Goal: Information Seeking & Learning: Learn about a topic

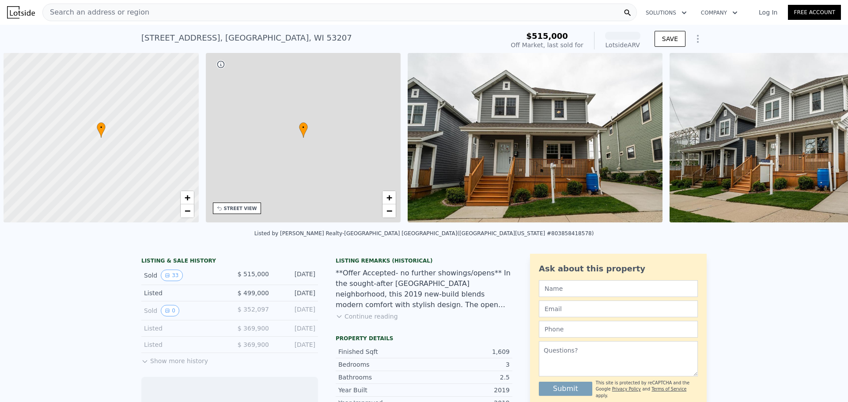
scroll to position [0, 4]
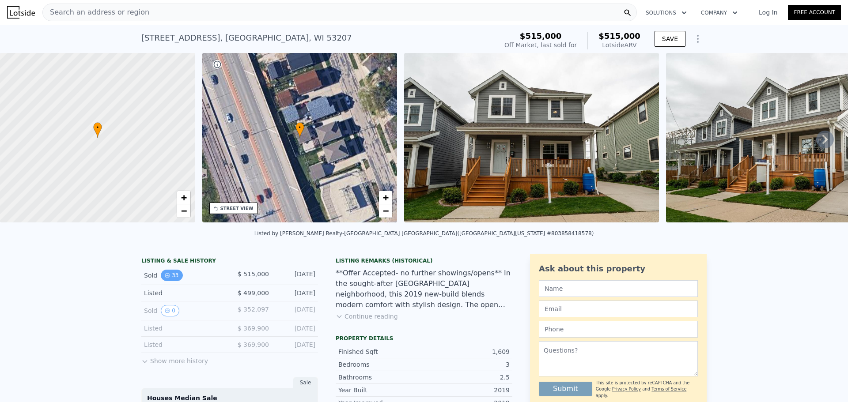
click at [170, 281] on button "33" at bounding box center [172, 275] width 22 height 11
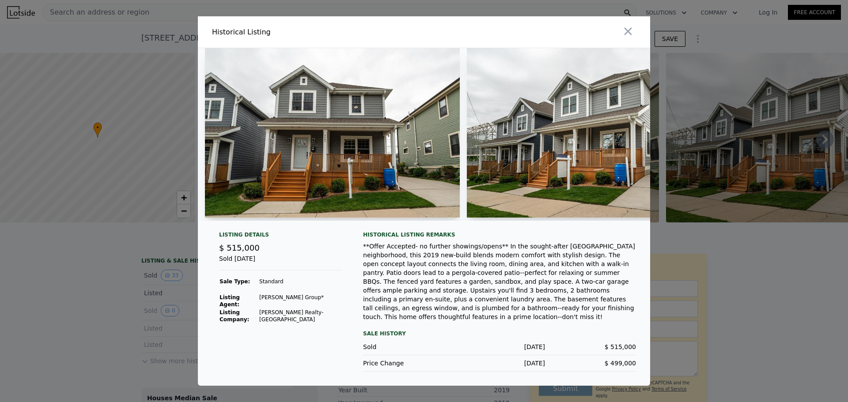
drag, startPoint x: 617, startPoint y: 127, endPoint x: 613, endPoint y: 130, distance: 4.8
click at [617, 128] on img at bounding box center [594, 133] width 255 height 170
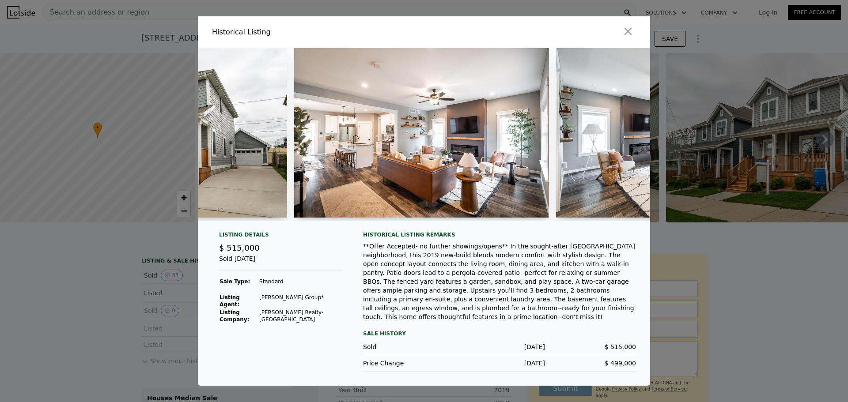
scroll to position [0, 511]
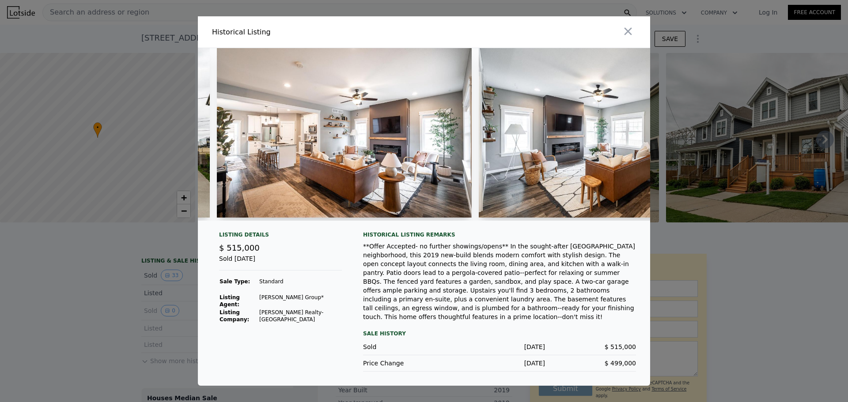
click at [291, 145] on img at bounding box center [344, 133] width 255 height 170
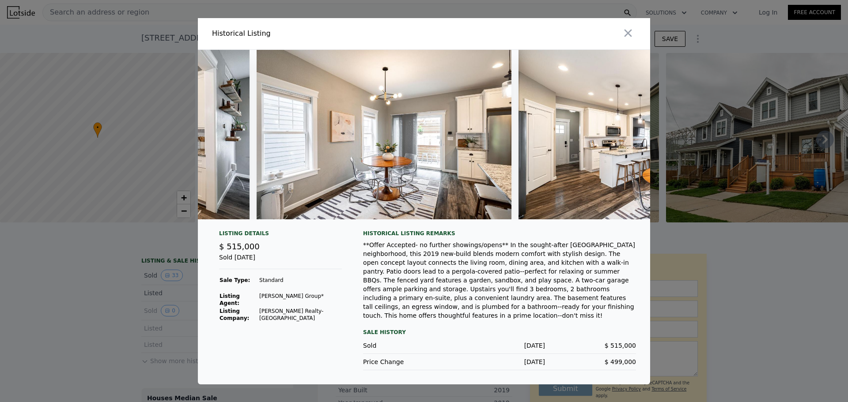
scroll to position [0, 1261]
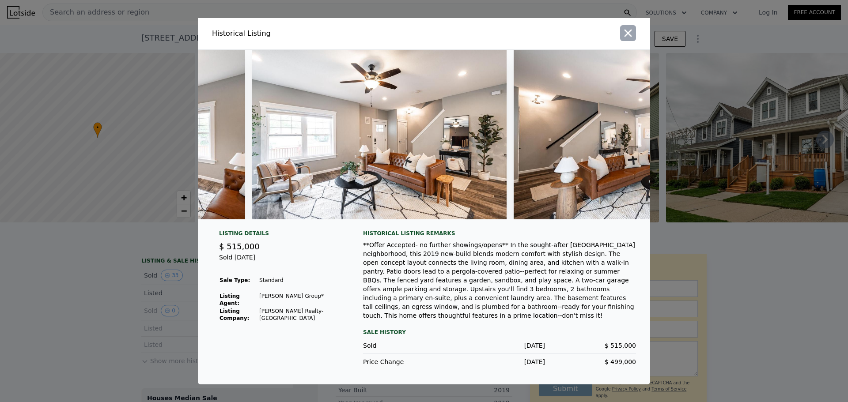
click at [629, 30] on icon "button" at bounding box center [628, 33] width 12 height 12
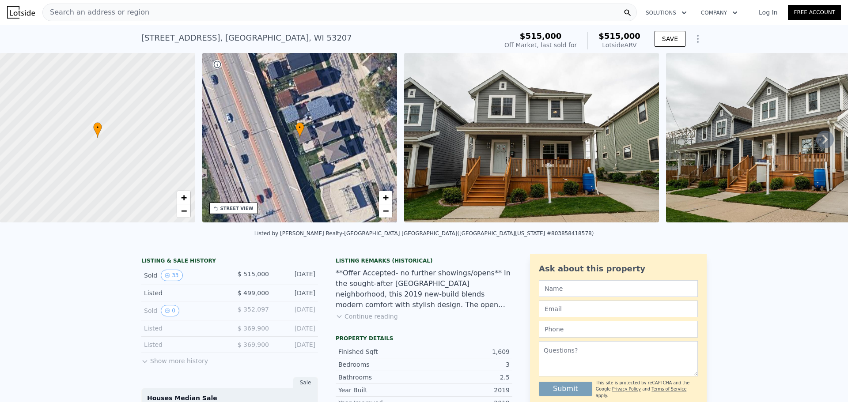
click at [230, 11] on div "Search an address or region" at bounding box center [339, 13] width 594 height 18
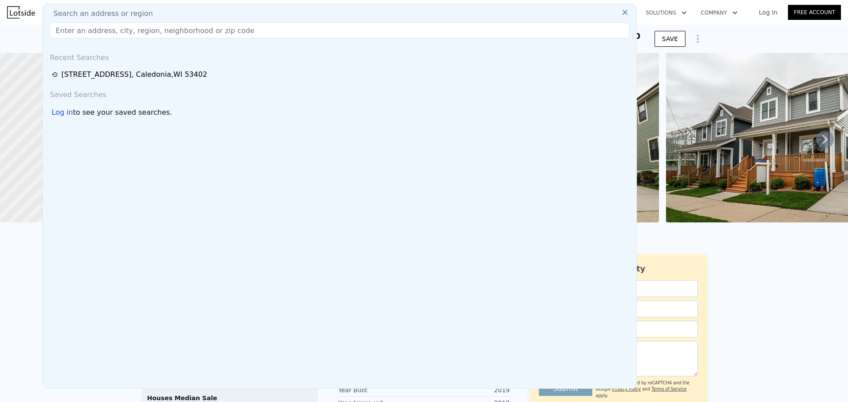
click at [227, 30] on input "text" at bounding box center [339, 31] width 579 height 16
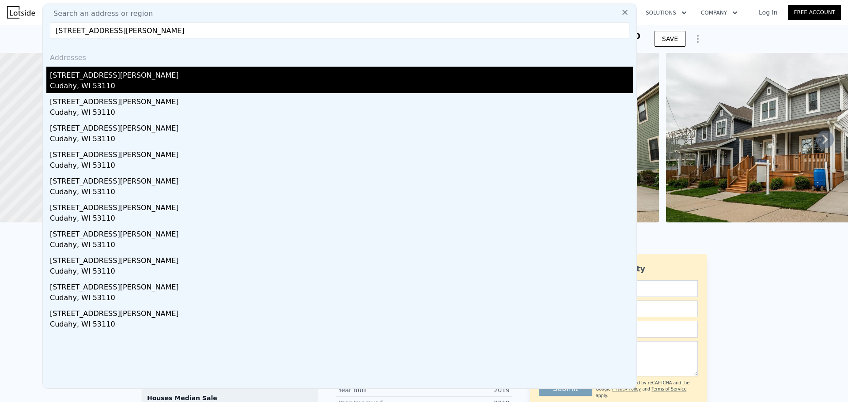
type input "[STREET_ADDRESS][PERSON_NAME]"
click at [80, 80] on div "[STREET_ADDRESS][PERSON_NAME]" at bounding box center [341, 74] width 583 height 14
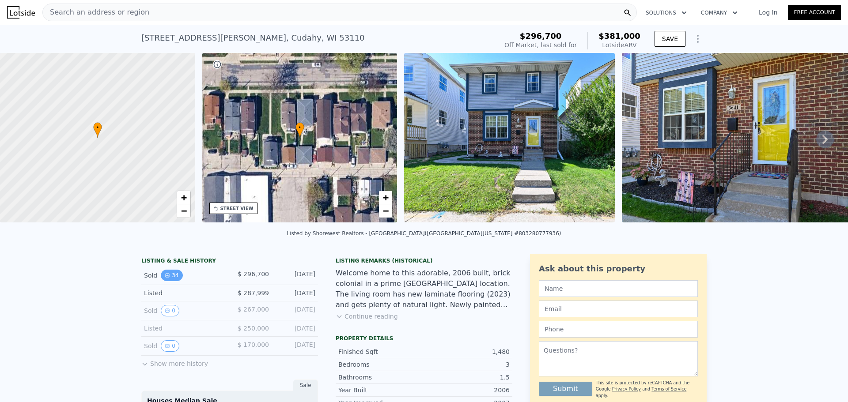
click at [168, 281] on button "34" at bounding box center [172, 275] width 22 height 11
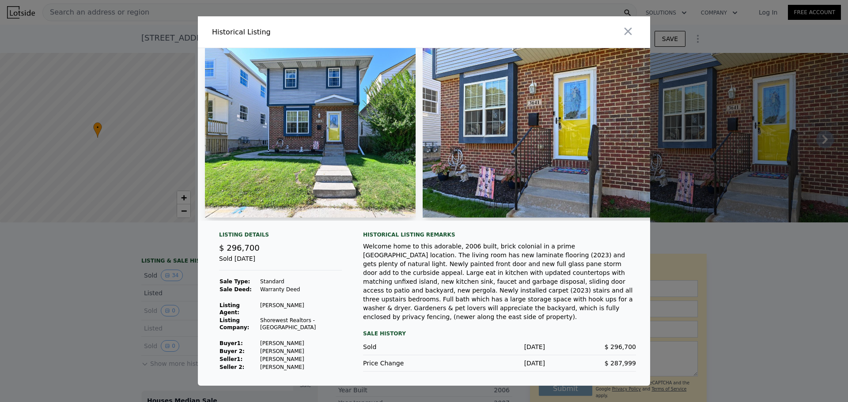
click at [299, 151] on img at bounding box center [310, 133] width 211 height 170
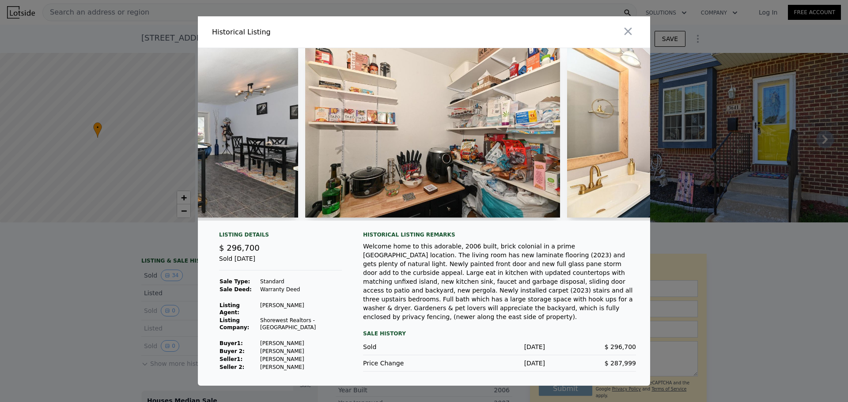
scroll to position [0, 3740]
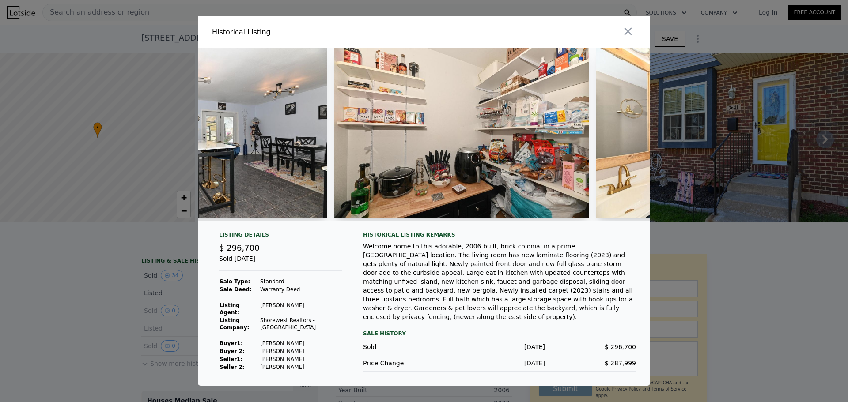
click at [377, 80] on img at bounding box center [461, 133] width 255 height 170
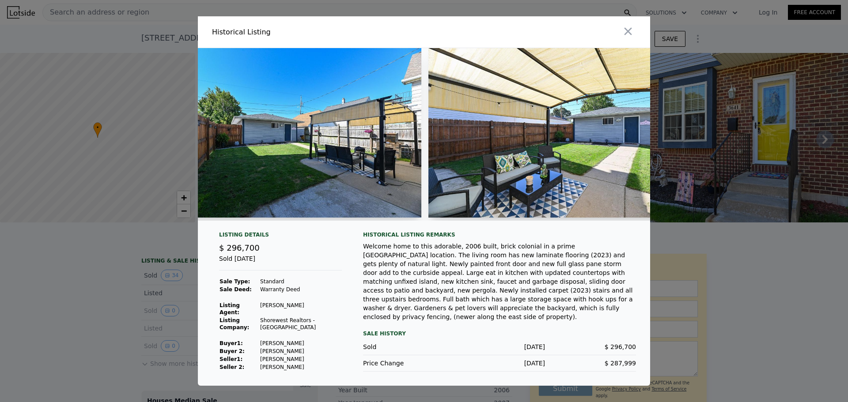
scroll to position [0, 7885]
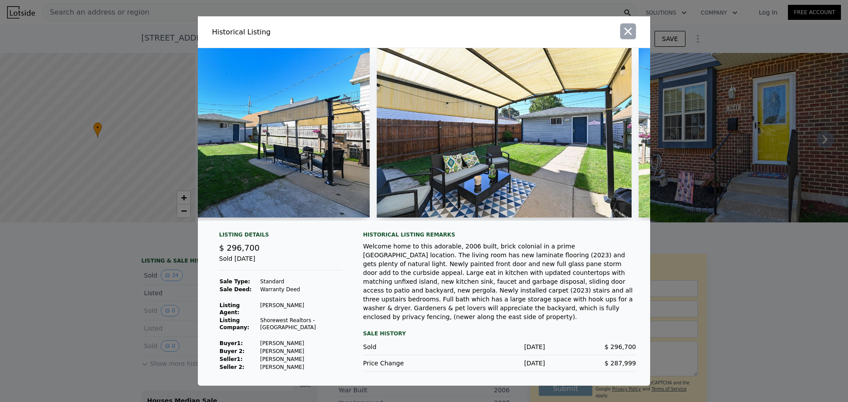
click at [627, 32] on icon "button" at bounding box center [628, 31] width 12 height 12
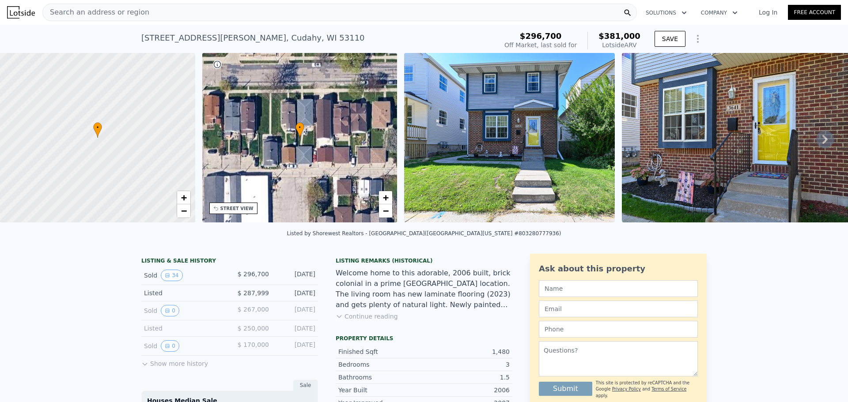
click at [161, 12] on div "Search an address or region" at bounding box center [339, 13] width 594 height 18
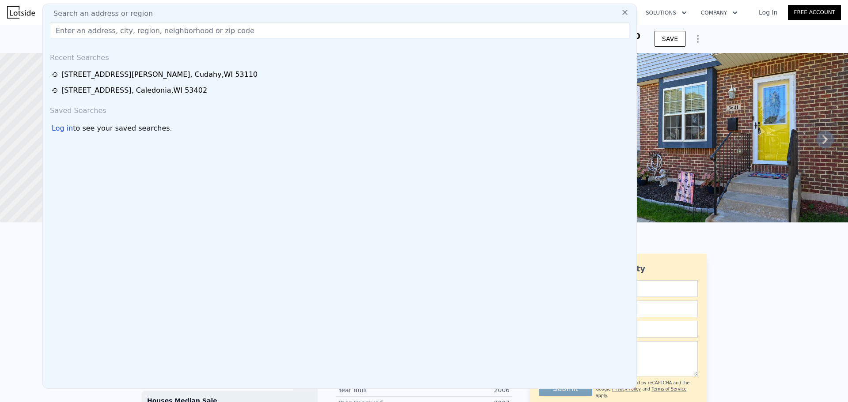
drag, startPoint x: 161, startPoint y: 13, endPoint x: 151, endPoint y: 34, distance: 23.7
click at [157, 31] on input "text" at bounding box center [339, 31] width 579 height 16
paste input "6010 S New York Ave #7203 Cudahy, WI 53110"
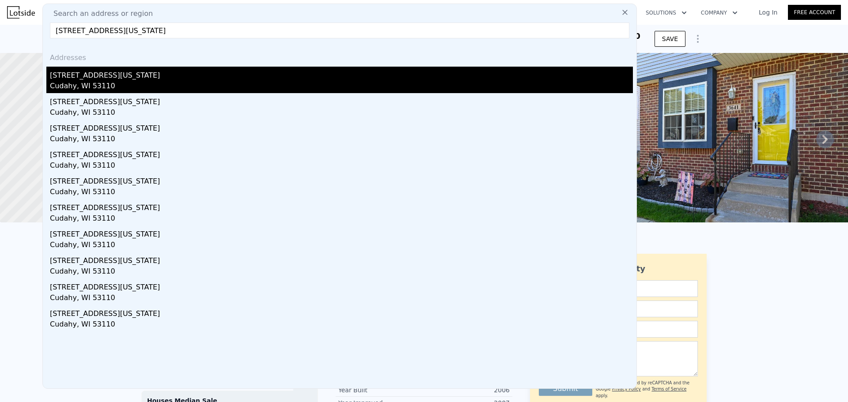
type input "6010 S New York Ave #7203 Cudahy, WI 53110"
click at [82, 81] on div "Cudahy, WI 53110" at bounding box center [341, 87] width 583 height 12
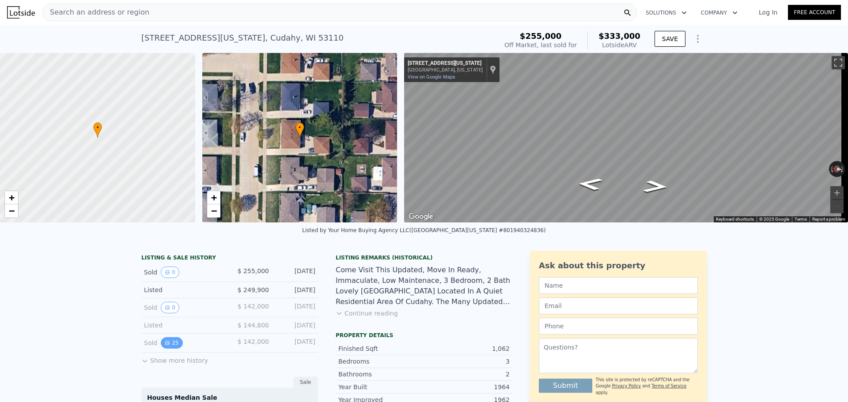
click at [169, 349] on button "25" at bounding box center [172, 342] width 22 height 11
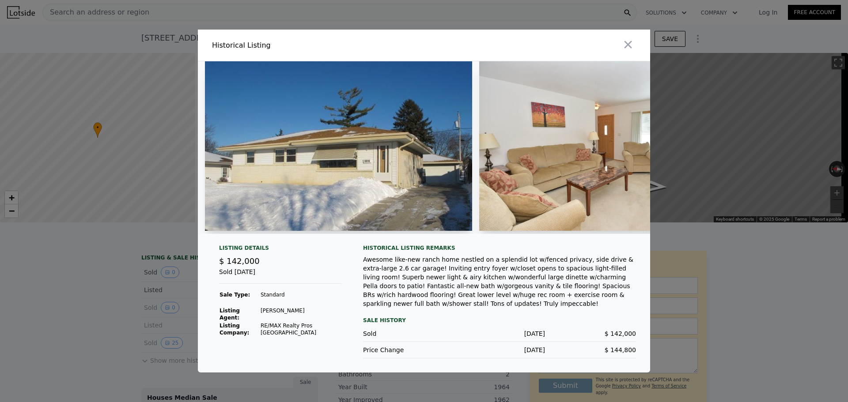
drag, startPoint x: 242, startPoint y: 242, endPoint x: 293, endPoint y: 237, distance: 50.6
click at [293, 237] on div at bounding box center [424, 151] width 452 height 180
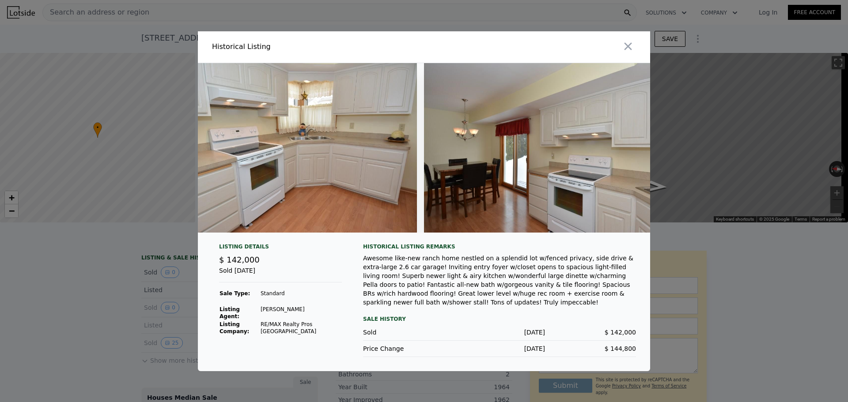
scroll to position [0, 1619]
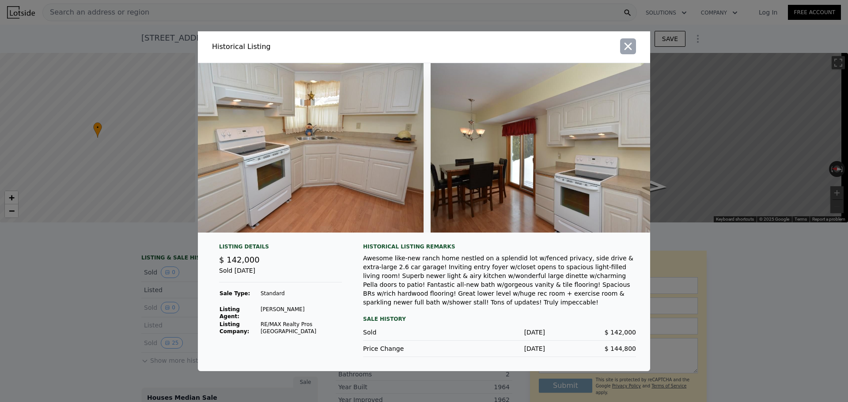
click at [632, 48] on icon "button" at bounding box center [628, 46] width 12 height 12
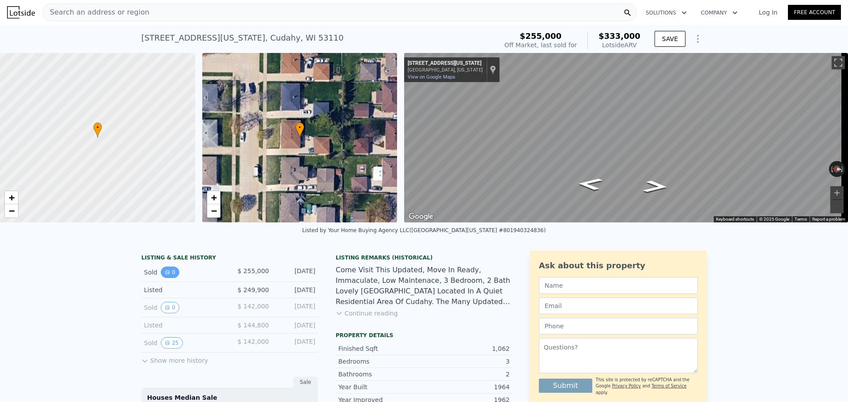
click at [169, 277] on button "0" at bounding box center [170, 272] width 19 height 11
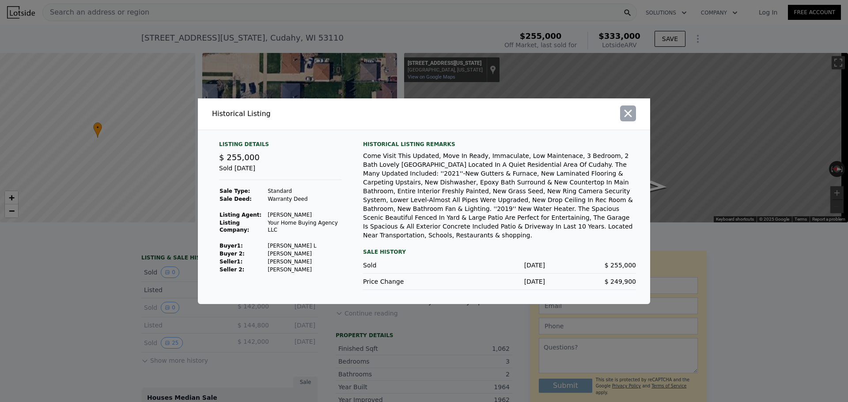
click at [634, 116] on icon "button" at bounding box center [628, 113] width 12 height 12
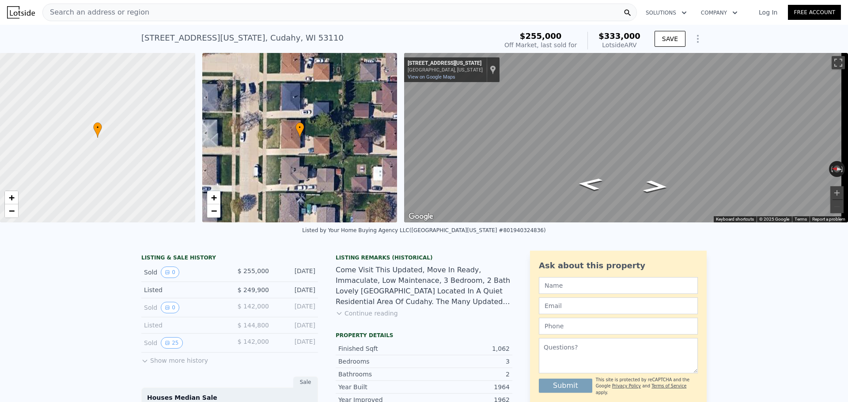
click at [147, 365] on button "Show more history" at bounding box center [174, 359] width 67 height 12
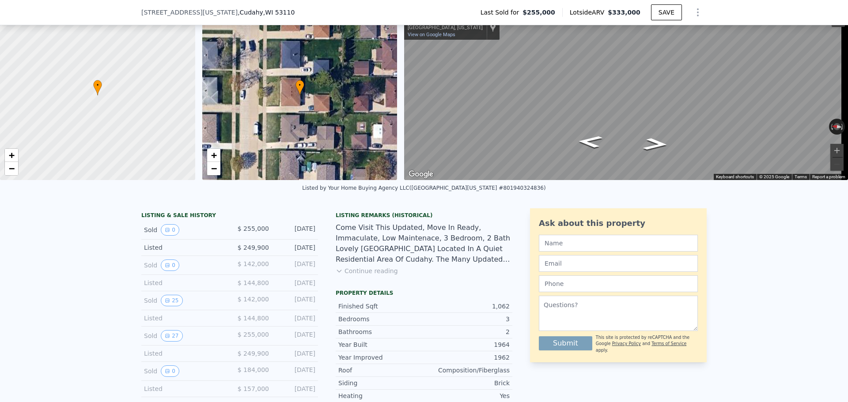
scroll to position [85, 0]
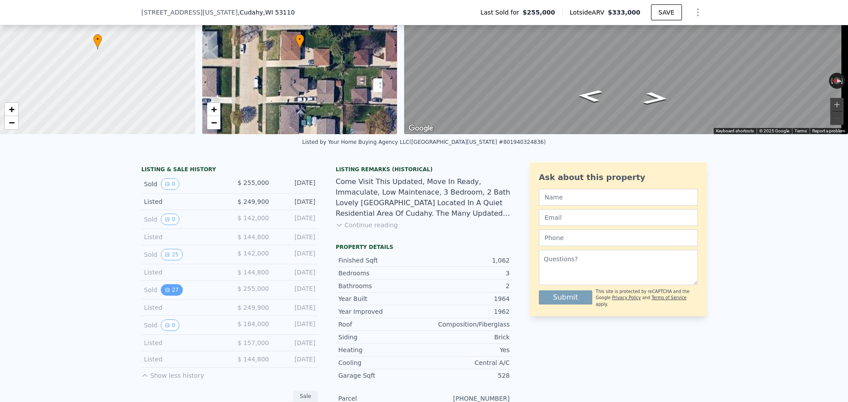
click at [168, 296] on button "27" at bounding box center [172, 289] width 22 height 11
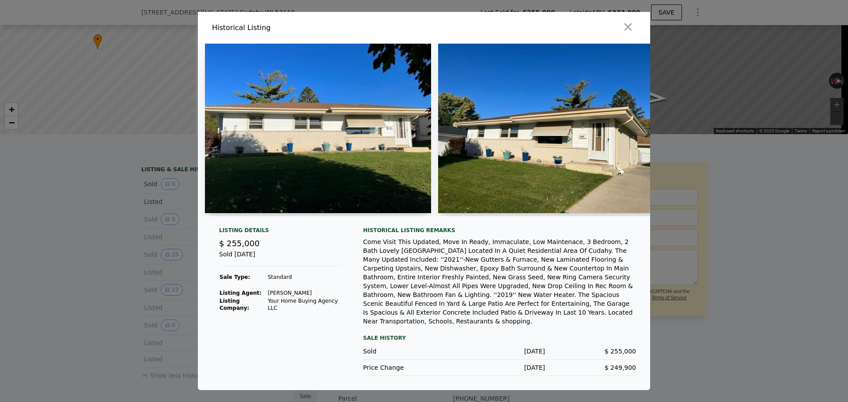
click at [314, 155] on img at bounding box center [318, 129] width 226 height 170
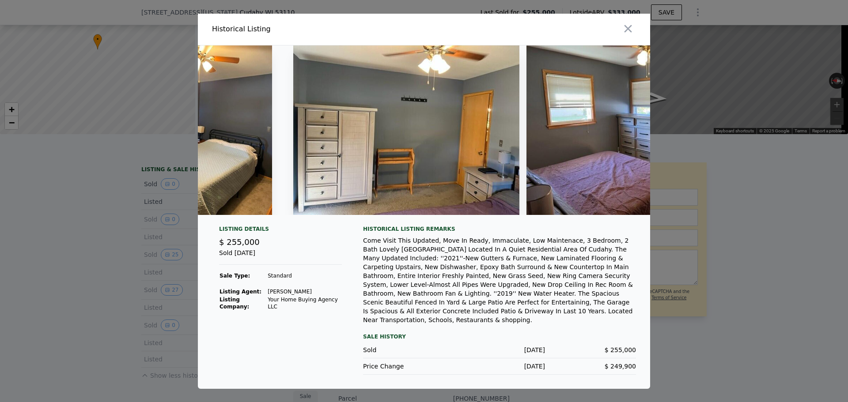
scroll to position [0, 2798]
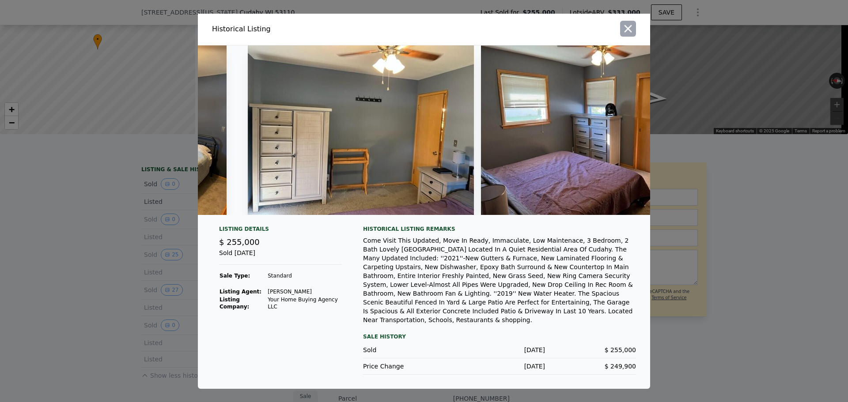
click at [630, 35] on icon "button" at bounding box center [628, 29] width 12 height 12
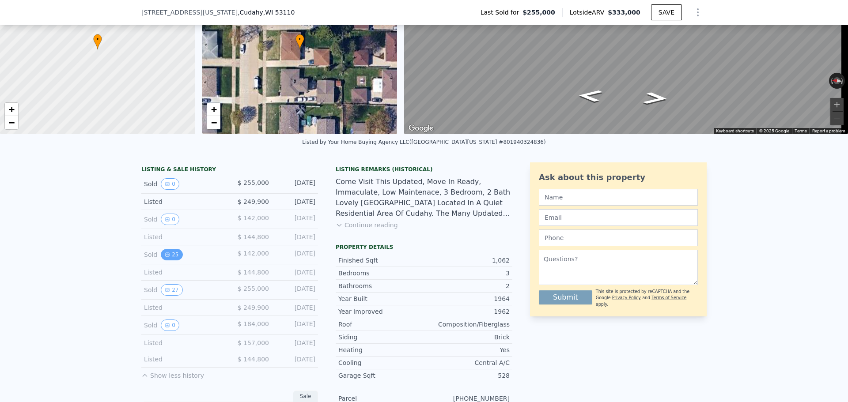
click at [165, 257] on icon "View historical data" at bounding box center [167, 254] width 5 height 5
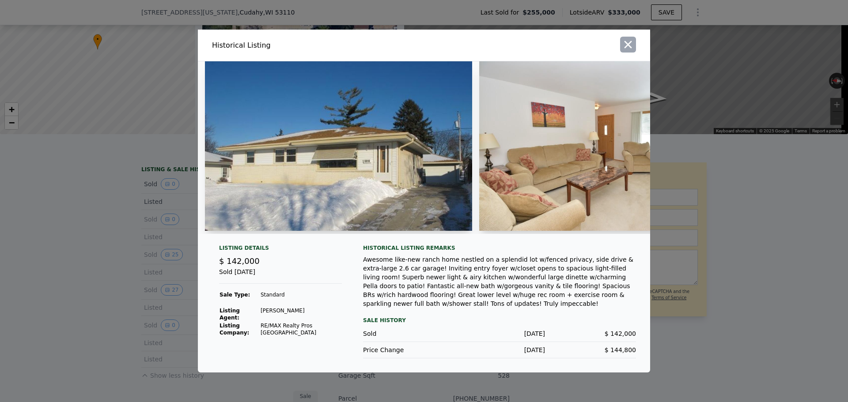
click at [626, 44] on icon "button" at bounding box center [629, 45] width 8 height 8
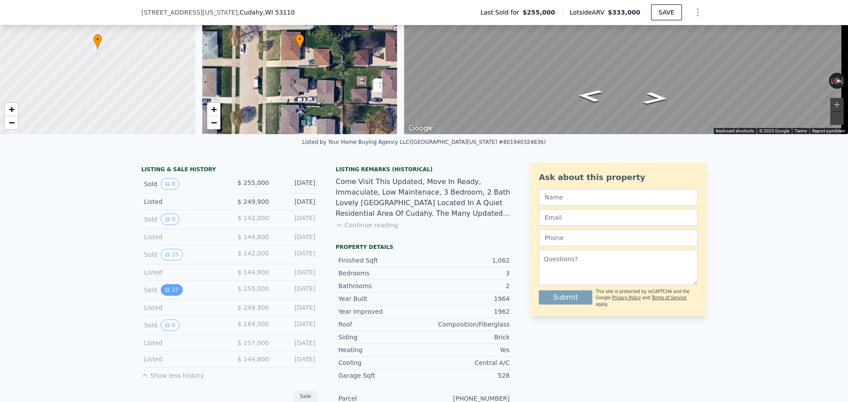
click at [166, 292] on icon "View historical data" at bounding box center [168, 290] width 4 height 4
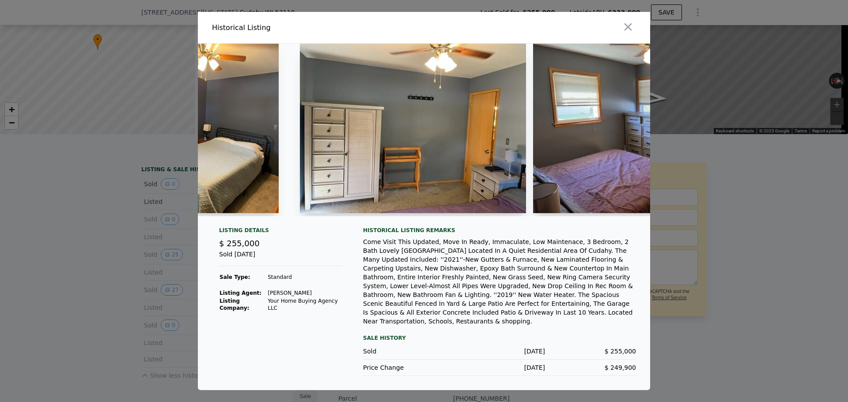
scroll to position [0, 3346]
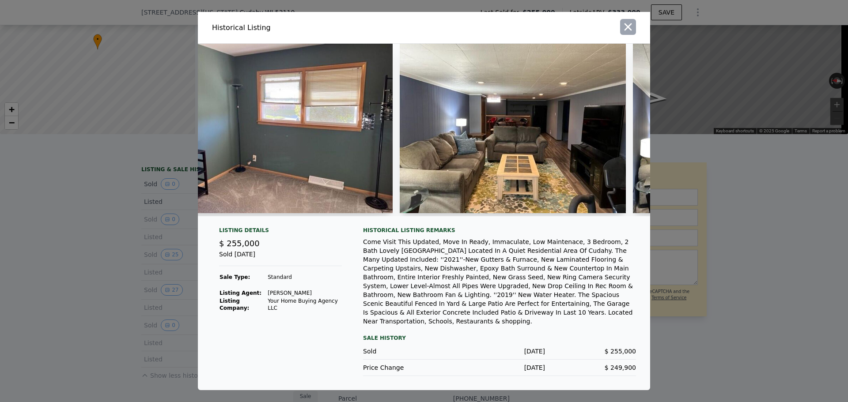
click at [621, 33] on button "button" at bounding box center [628, 27] width 16 height 16
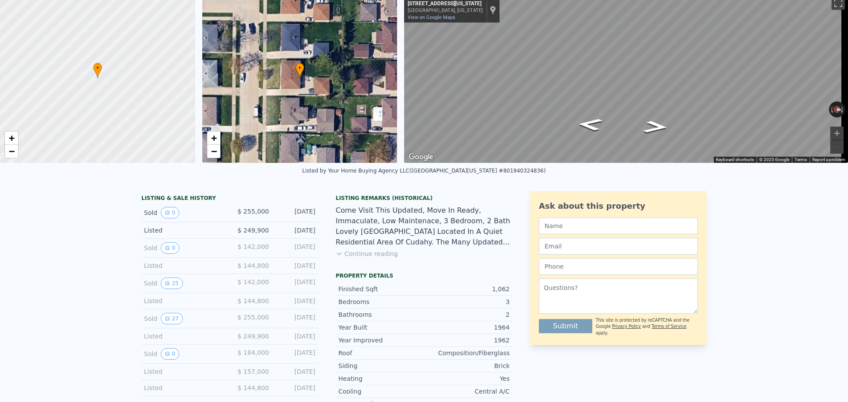
scroll to position [3, 0]
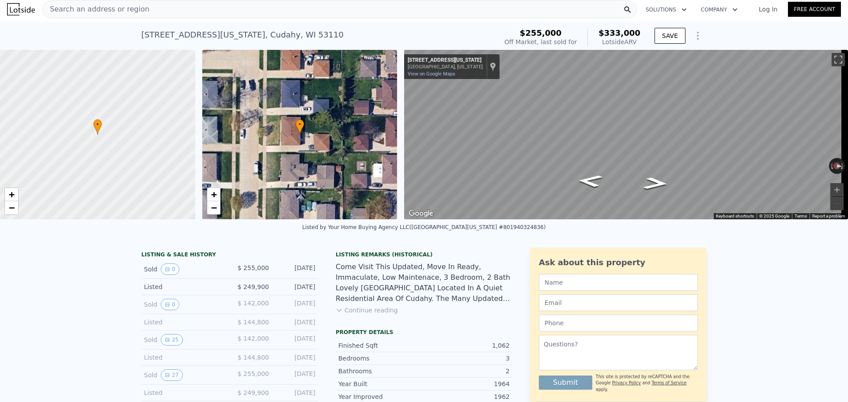
click at [108, 11] on span "Search an address or region" at bounding box center [96, 9] width 106 height 11
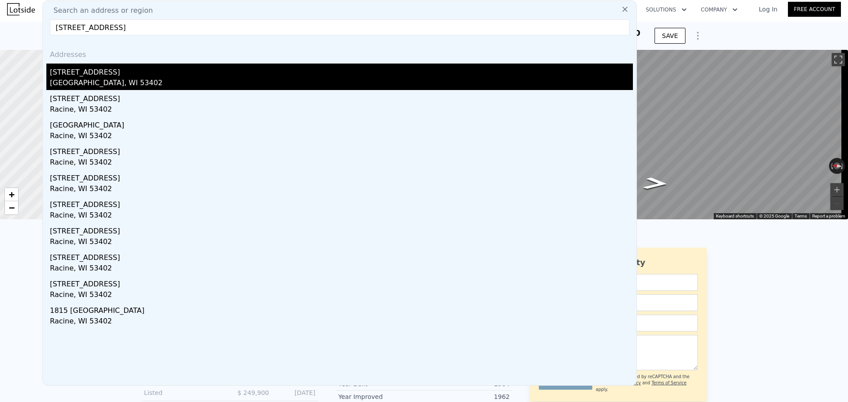
type input "4608 Lasalle St Racine, WI 53402"
click at [106, 76] on div "[STREET_ADDRESS]" at bounding box center [341, 71] width 583 height 14
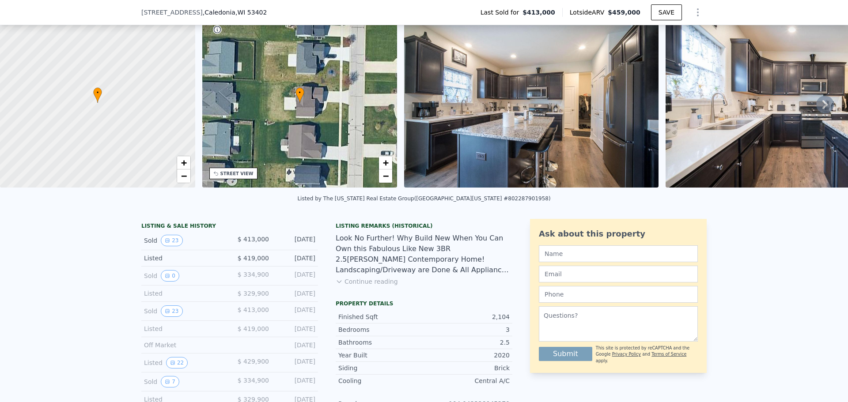
scroll to position [44, 0]
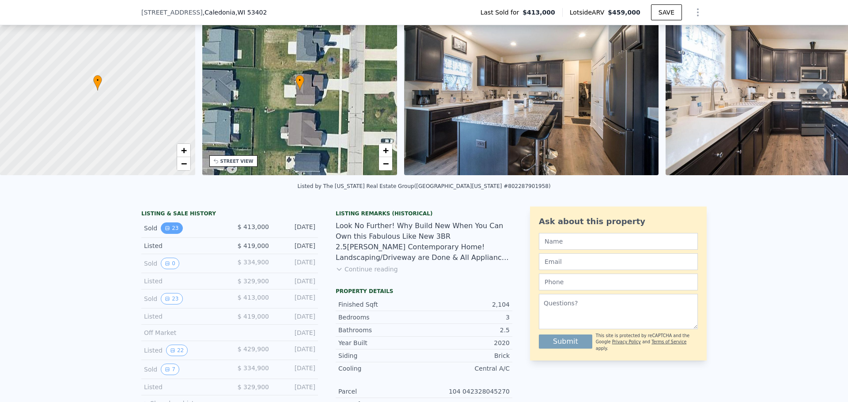
click at [169, 234] on button "23" at bounding box center [172, 228] width 22 height 11
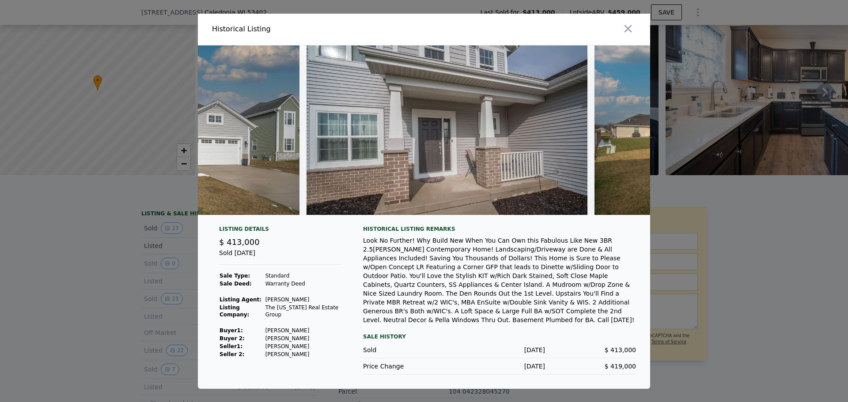
scroll to position [0, 5302]
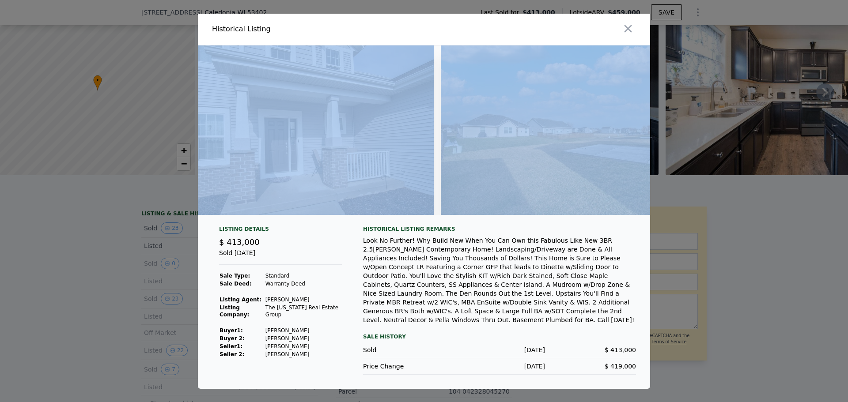
drag, startPoint x: 613, startPoint y: 225, endPoint x: 620, endPoint y: 227, distance: 7.7
click at [620, 222] on div at bounding box center [424, 133] width 452 height 177
click at [624, 27] on icon "button" at bounding box center [628, 29] width 12 height 12
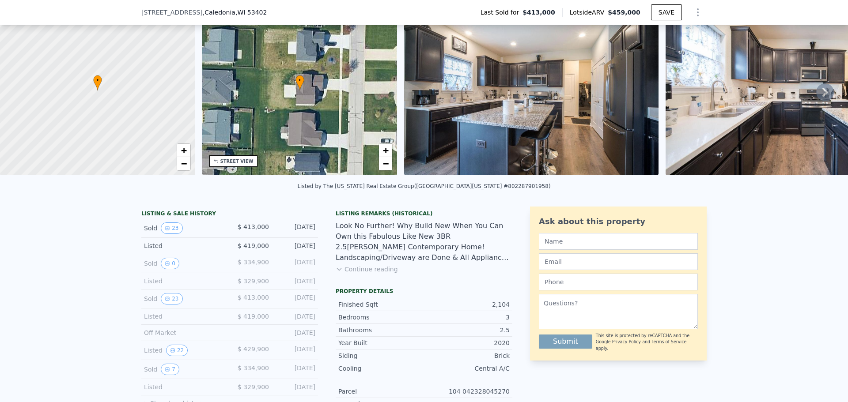
scroll to position [3, 0]
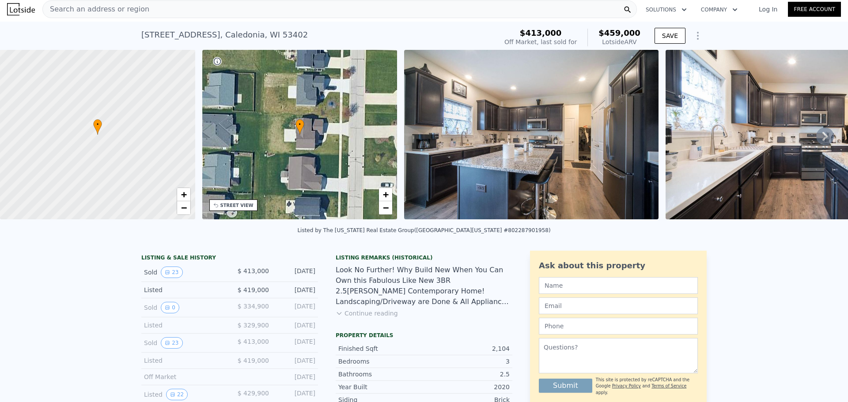
click at [99, 11] on span "Search an address or region" at bounding box center [96, 9] width 106 height 11
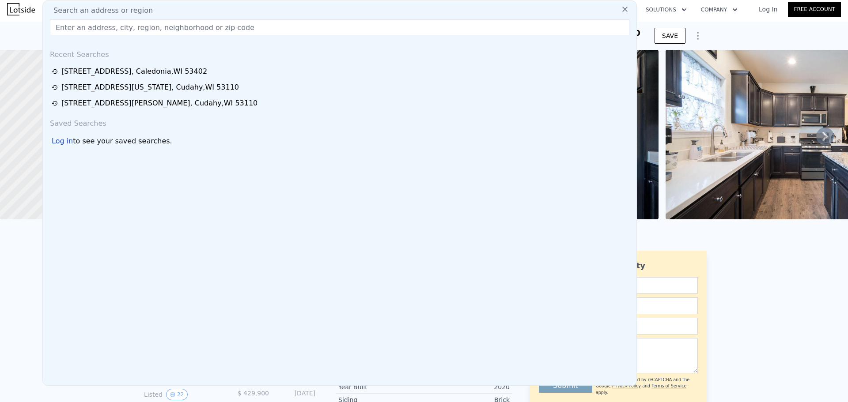
type input "1800 N 80th Ave Wausau, WI 54401"
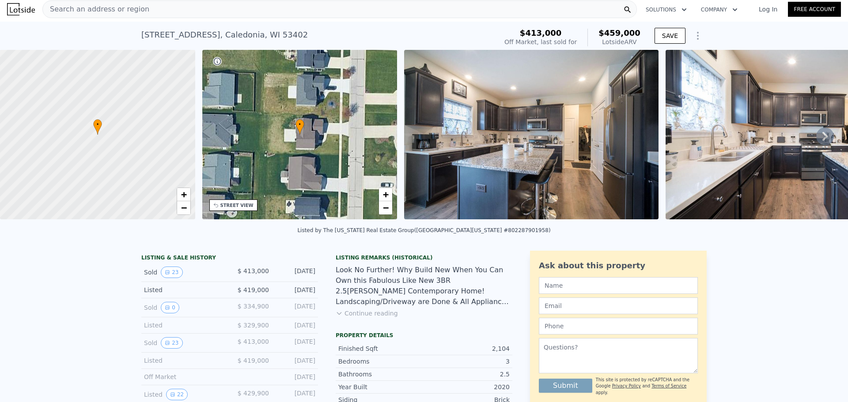
click at [144, 6] on div "Search an address or region" at bounding box center [339, 9] width 594 height 18
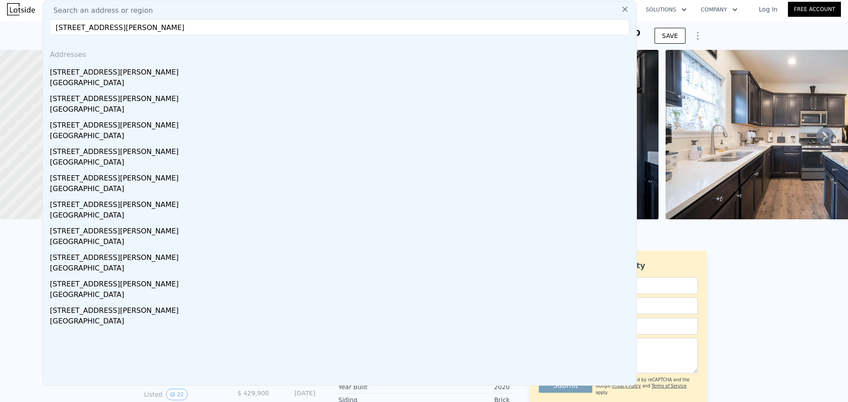
click at [115, 26] on input "2 harrison st canton ny 13617" at bounding box center [339, 27] width 579 height 16
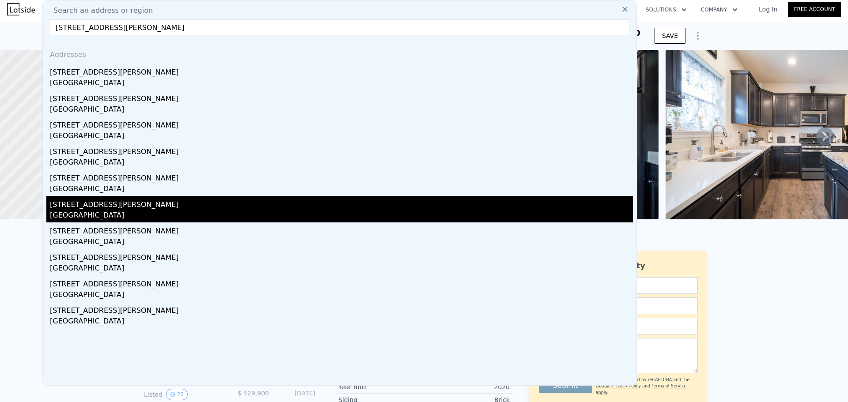
type input "2 harrison st canton ny 13617"
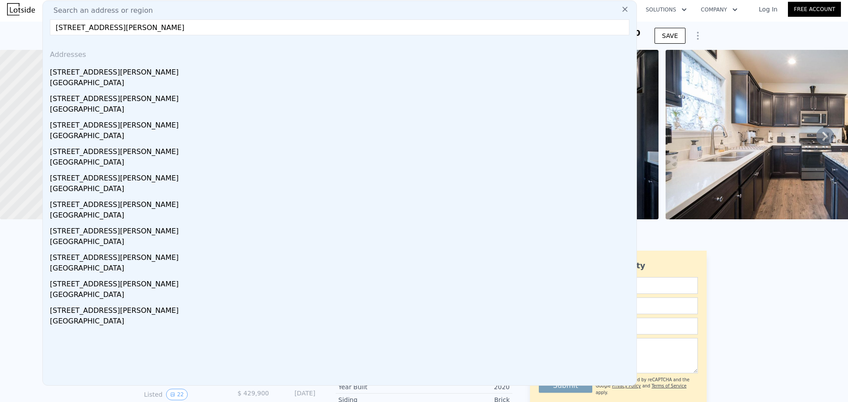
click at [79, 202] on div "[STREET_ADDRESS][PERSON_NAME]" at bounding box center [341, 203] width 583 height 14
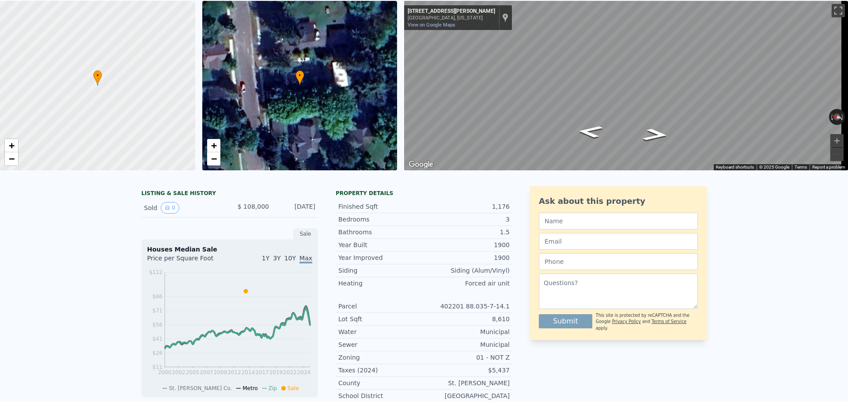
scroll to position [54, 0]
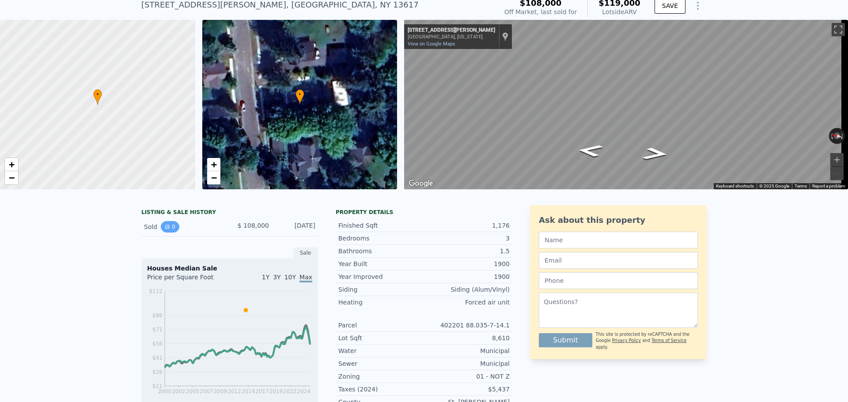
click at [161, 228] on button "0" at bounding box center [170, 226] width 19 height 11
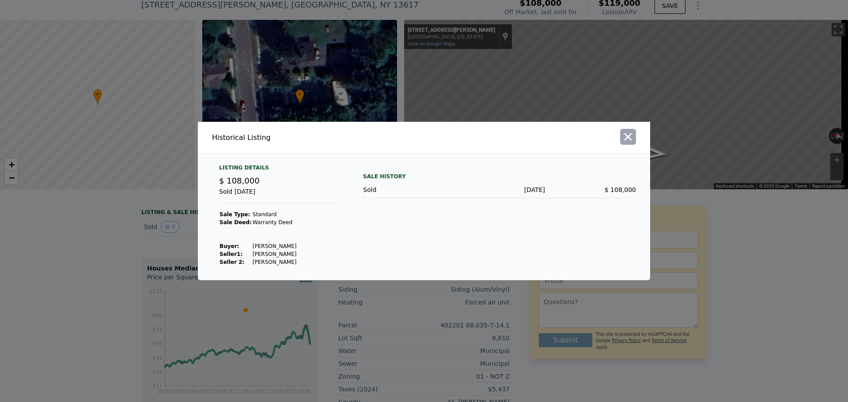
click at [628, 140] on icon "button" at bounding box center [628, 137] width 12 height 12
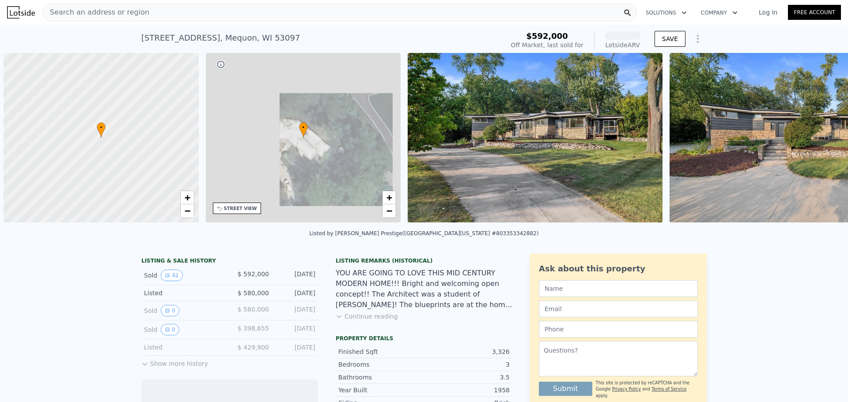
scroll to position [0, 4]
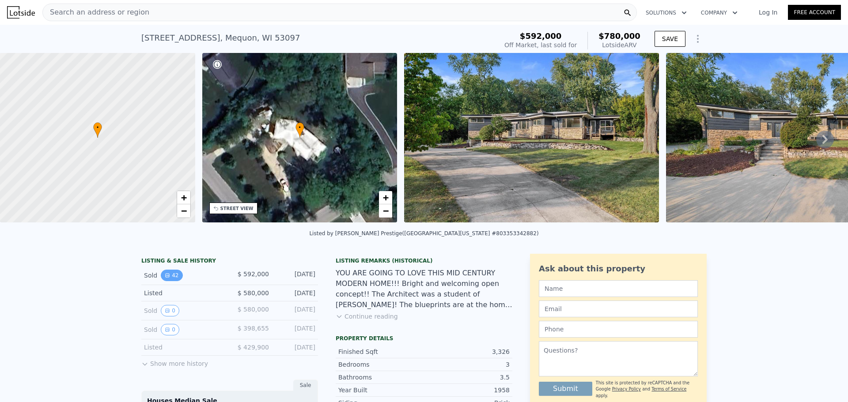
click at [165, 278] on icon "View historical data" at bounding box center [167, 275] width 5 height 5
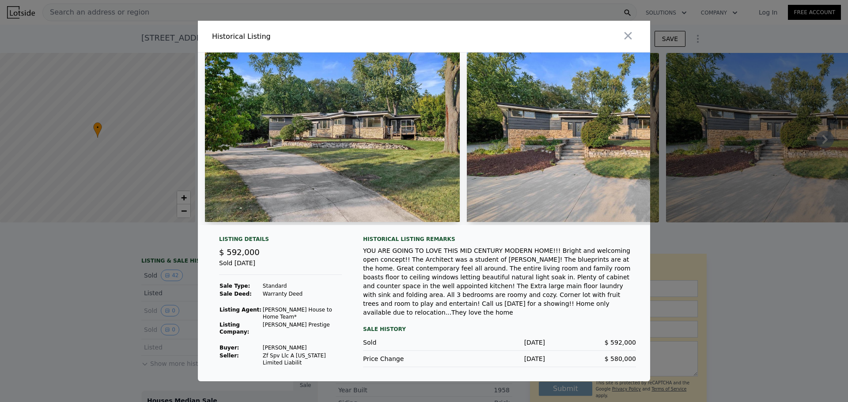
click at [328, 165] on img at bounding box center [332, 138] width 255 height 170
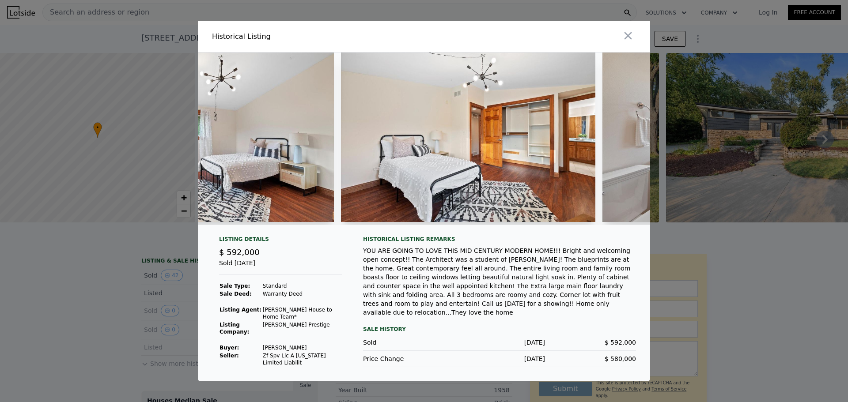
scroll to position [0, 6179]
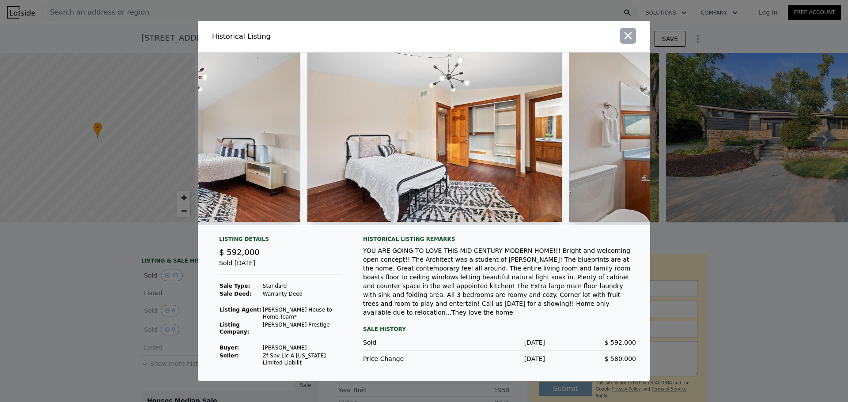
click at [629, 31] on icon "button" at bounding box center [628, 36] width 12 height 12
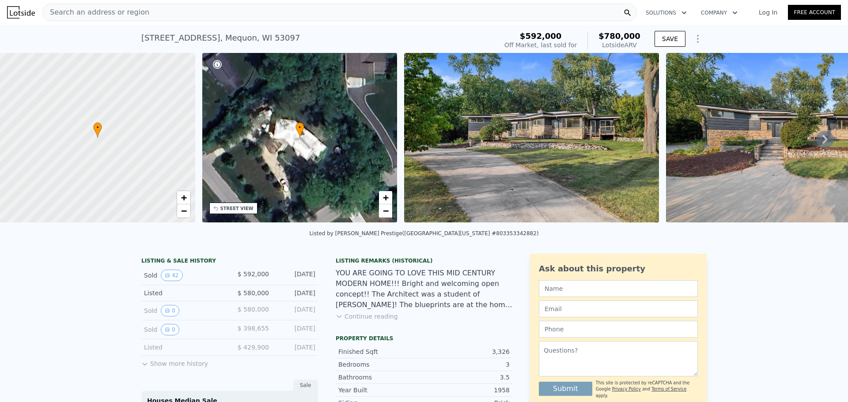
click at [166, 12] on div "Search an address or region" at bounding box center [339, 13] width 594 height 18
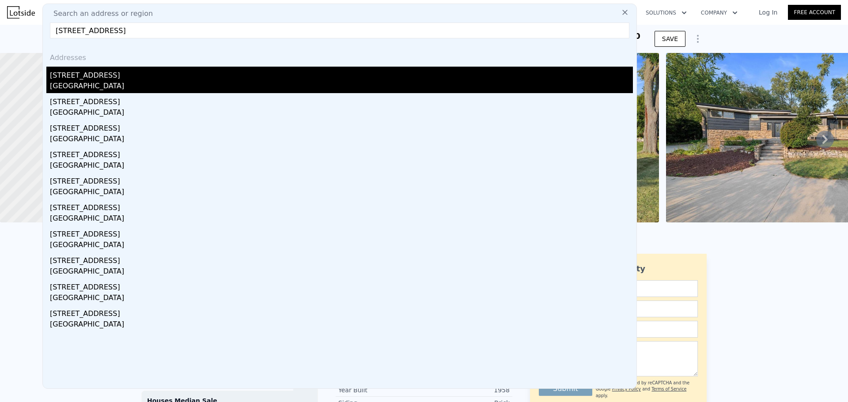
type input "[STREET_ADDRESS]"
click at [68, 77] on div "[STREET_ADDRESS]" at bounding box center [341, 74] width 583 height 14
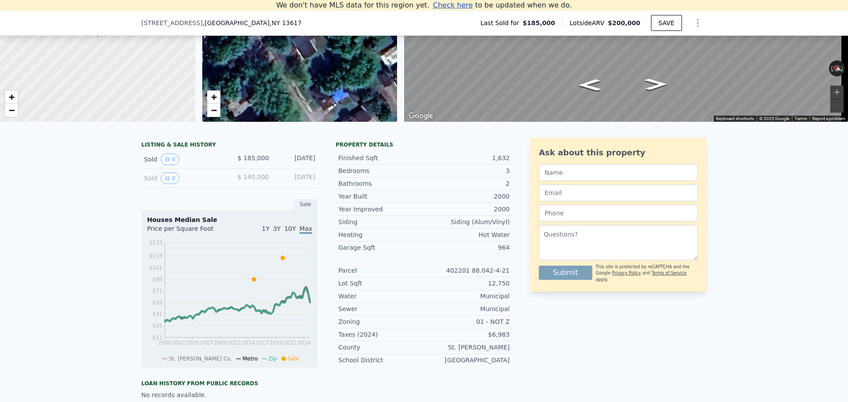
scroll to position [211, 0]
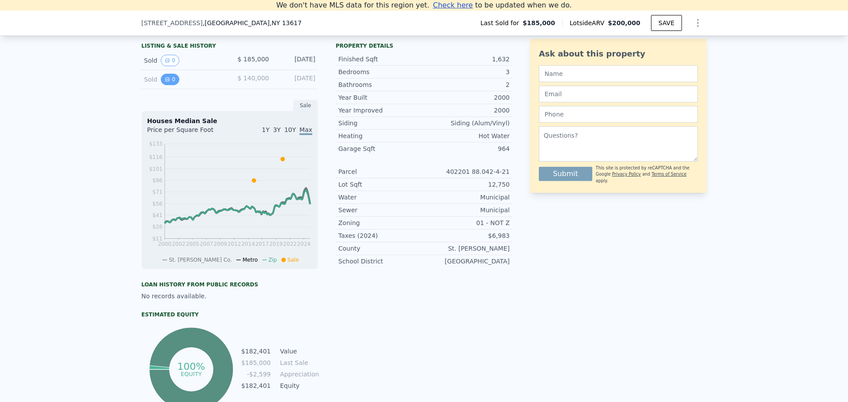
click at [166, 81] on icon "View historical data" at bounding box center [168, 80] width 4 height 4
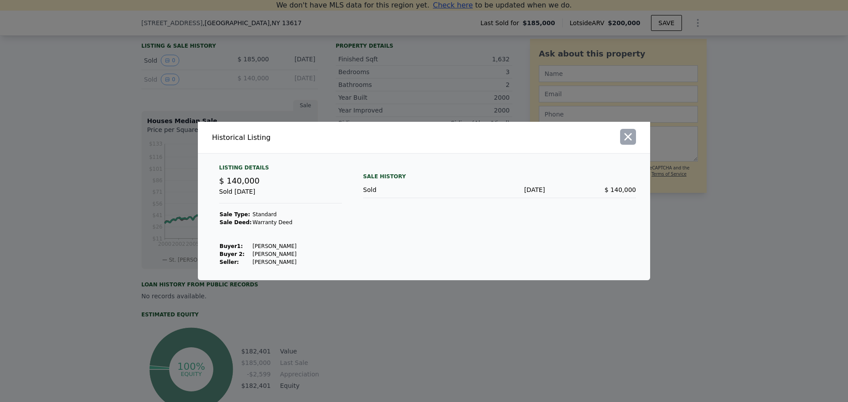
click at [633, 142] on icon "button" at bounding box center [628, 137] width 12 height 12
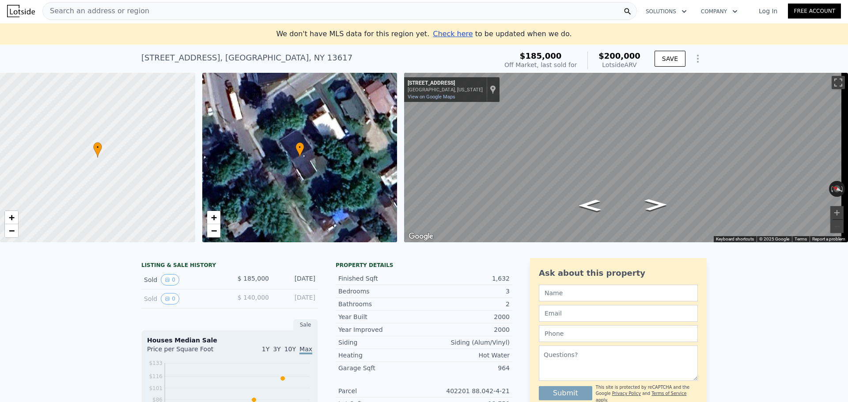
scroll to position [0, 0]
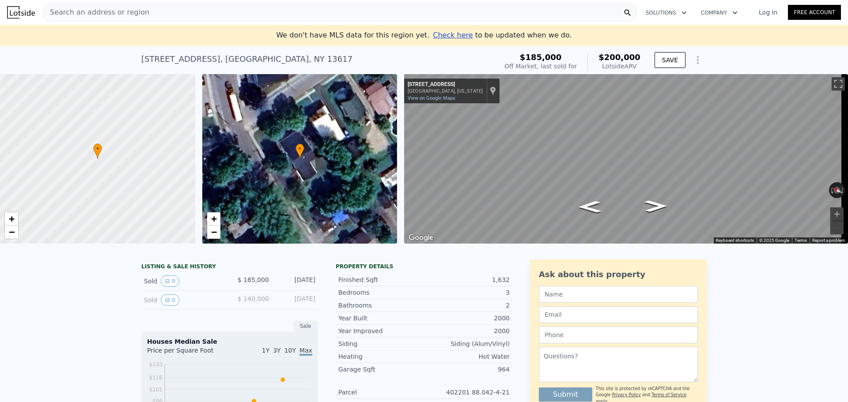
click at [74, 8] on span "Search an address or region" at bounding box center [96, 12] width 106 height 11
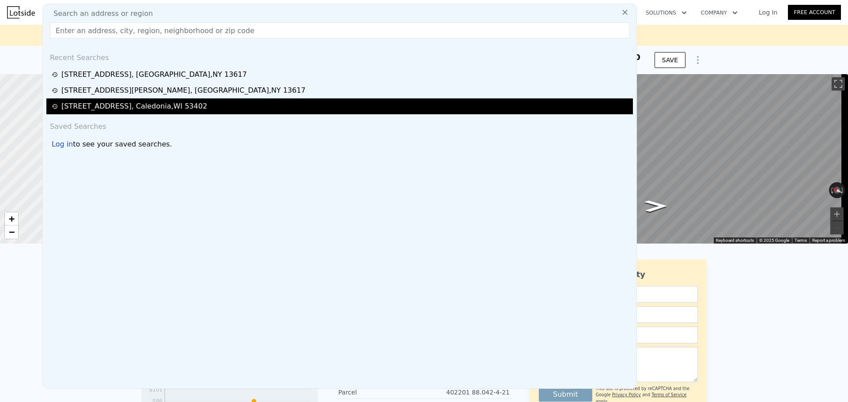
click at [100, 106] on div "[STREET_ADDRESS]" at bounding box center [134, 106] width 146 height 11
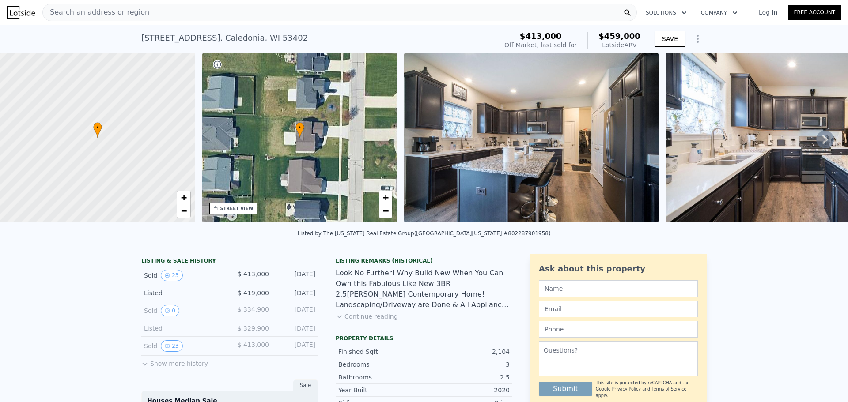
click at [638, 152] on img at bounding box center [531, 138] width 254 height 170
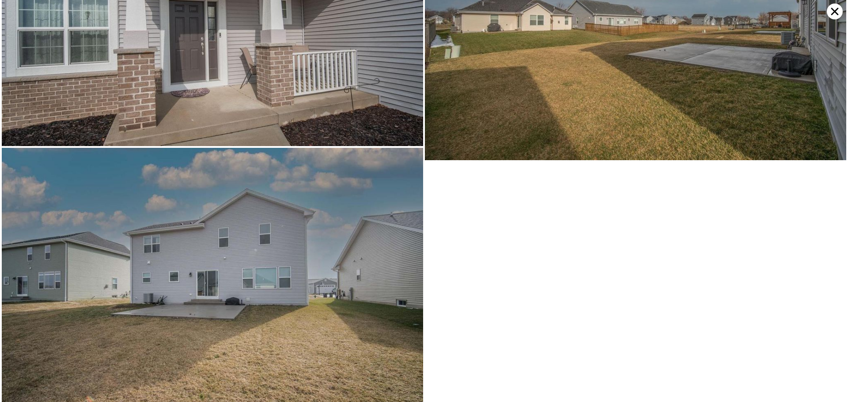
scroll to position [2930, 0]
type input "5"
type input "1"
type input "2.5"
type input "1192"
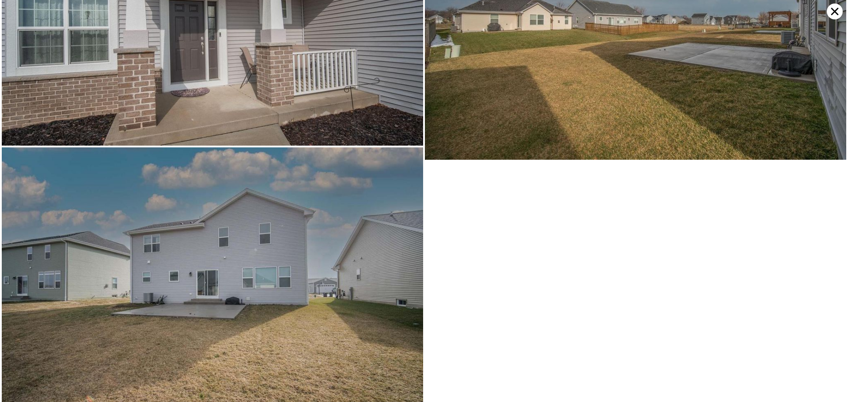
type input "2258"
type input "7448"
type input "21855"
type input "$ 200,000"
type input "-$ 11,873"
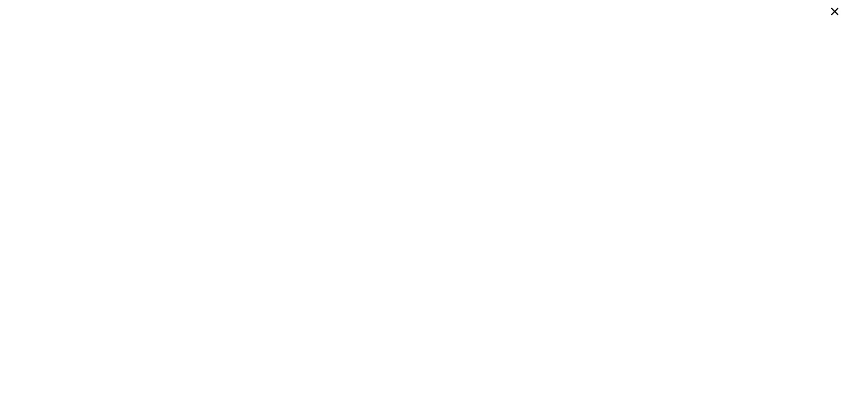
type input "2.5"
type input "4.5"
type input "2507"
type input "4516"
type input "26571.6"
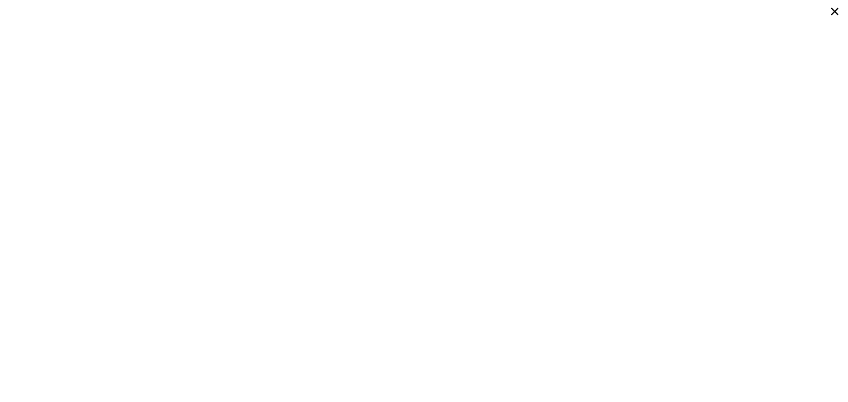
type input "55321.200000000004"
type input "$ 780,000"
type input "6"
type input "$ 99,902"
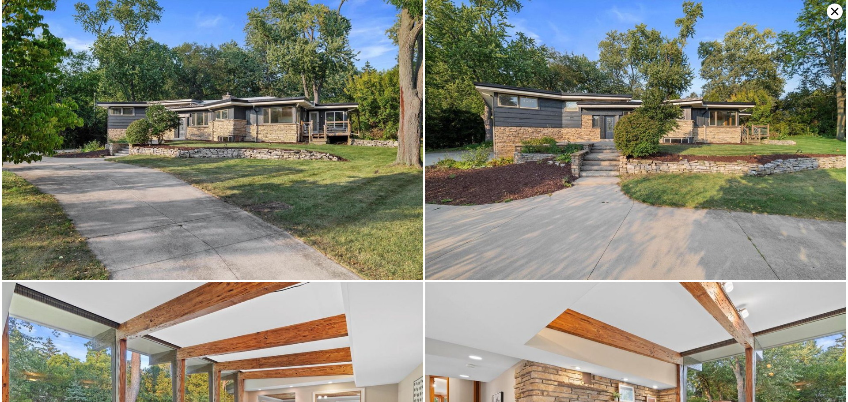
click at [833, 15] on icon at bounding box center [835, 12] width 16 height 16
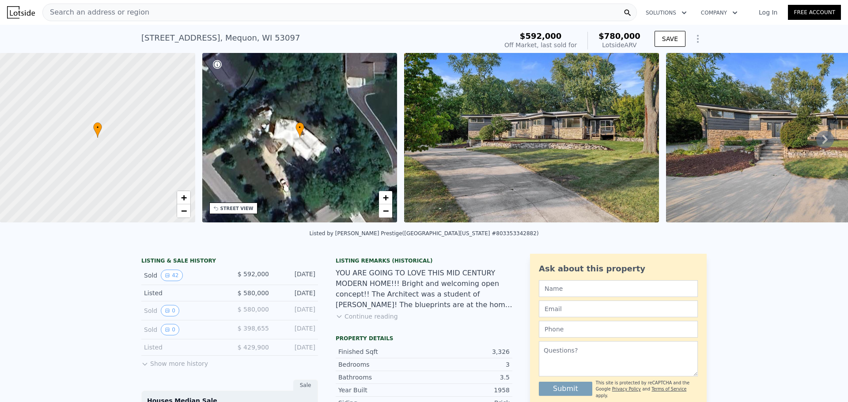
click at [131, 10] on span "Search an address or region" at bounding box center [96, 12] width 106 height 11
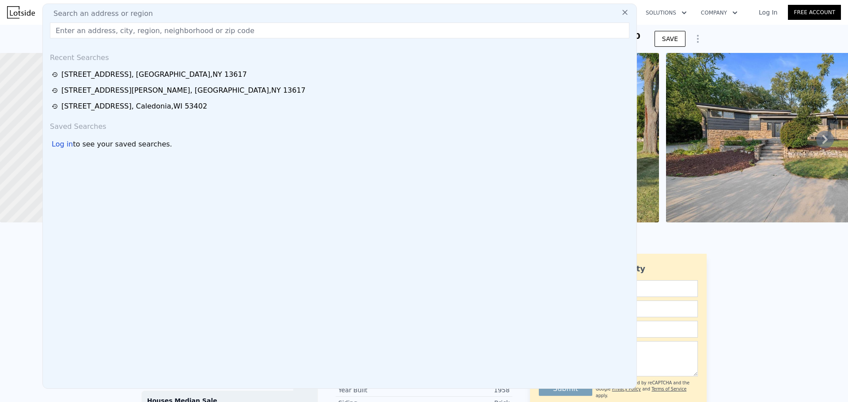
click at [122, 31] on input "text" at bounding box center [339, 31] width 579 height 16
paste input "[STREET_ADDRESS][PERSON_NAME]"
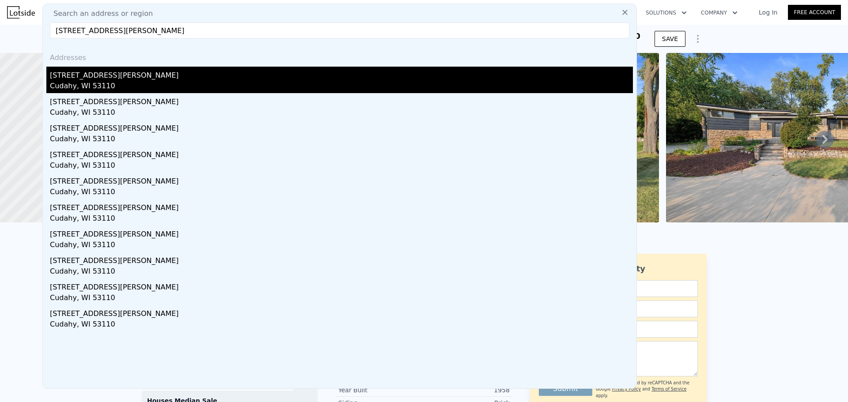
type input "[STREET_ADDRESS][PERSON_NAME]"
click at [87, 77] on div "[STREET_ADDRESS][PERSON_NAME]" at bounding box center [341, 74] width 583 height 14
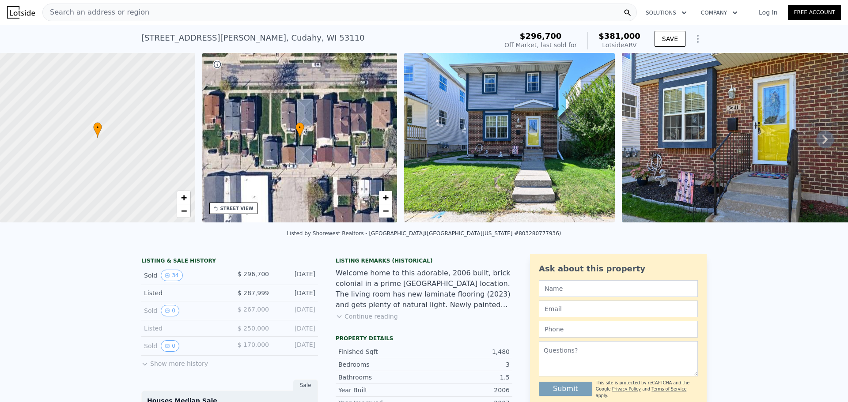
click at [578, 152] on img at bounding box center [509, 138] width 211 height 170
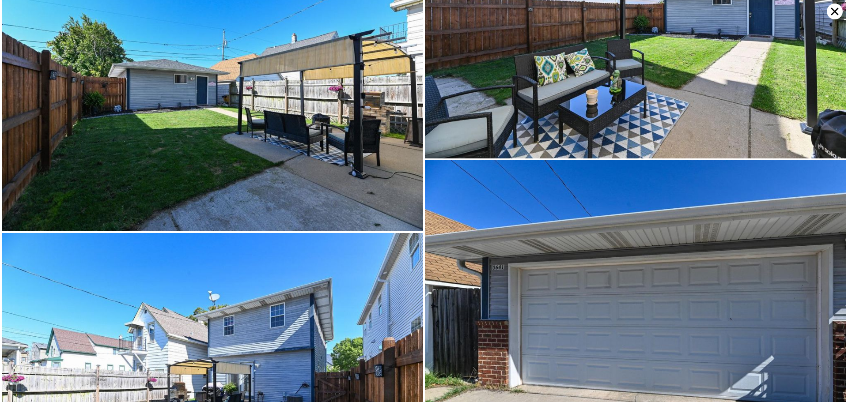
scroll to position [4432, 0]
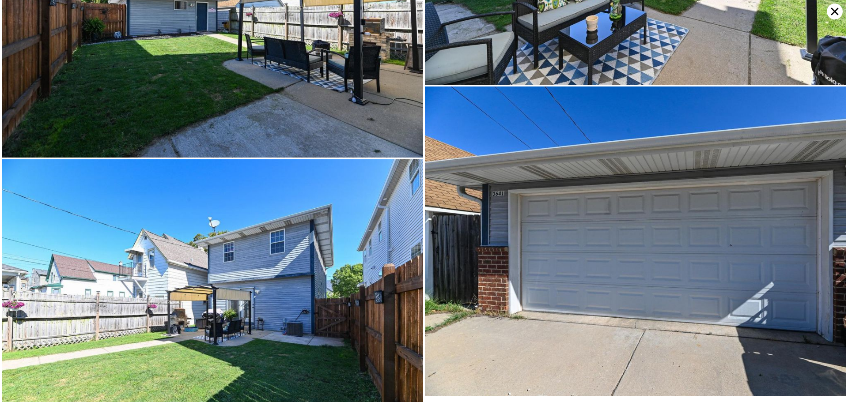
type input "3"
type input "5"
type input "2.5"
type input "4.5"
type input "2507"
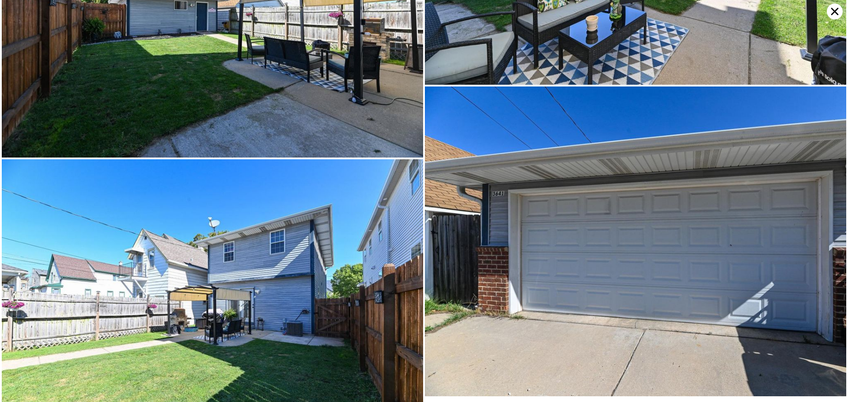
type input "4516"
type input "26571.6"
type input "55321.200000000004"
type input "$ 780,000"
type input "6"
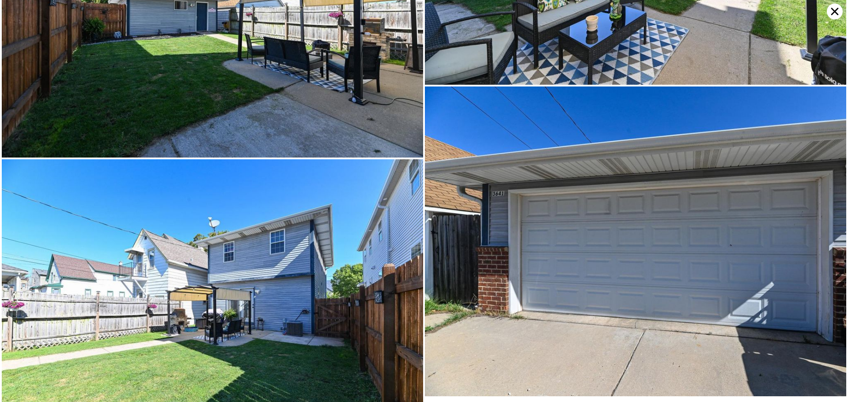
type input "$ 99,902"
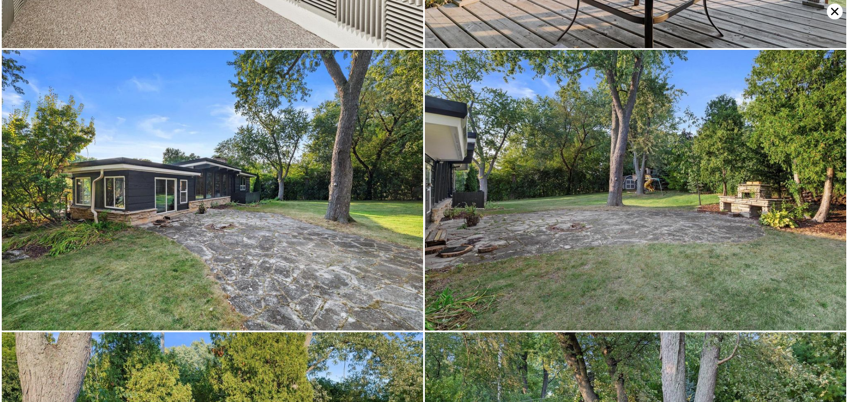
scroll to position [4763, 0]
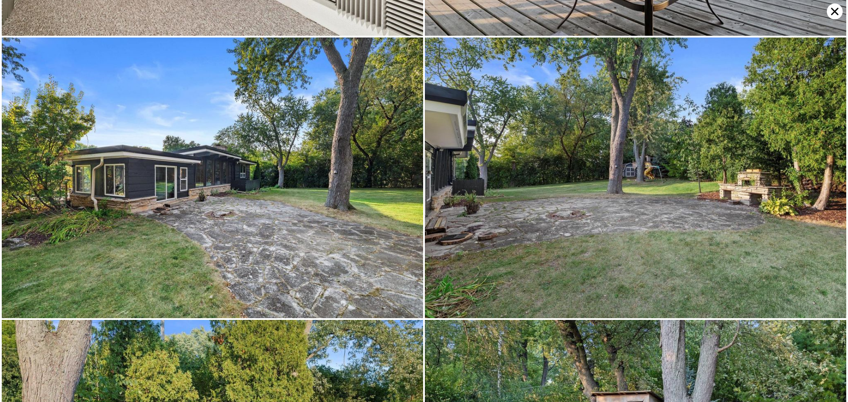
click at [832, 12] on icon at bounding box center [835, 12] width 16 height 16
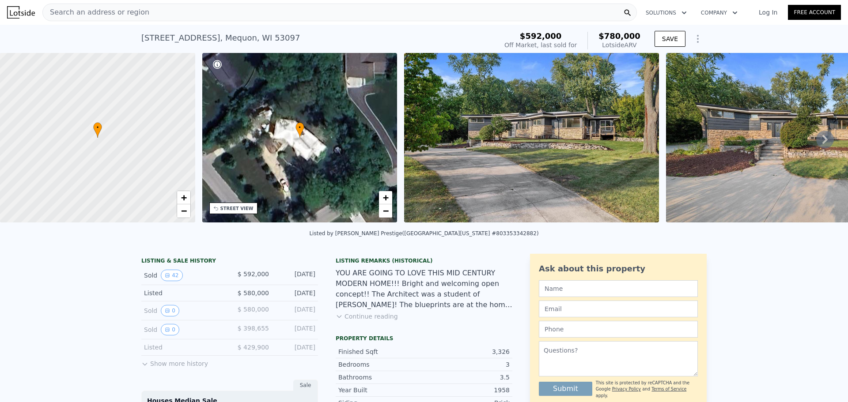
click at [171, 11] on div "Search an address or region" at bounding box center [339, 13] width 594 height 18
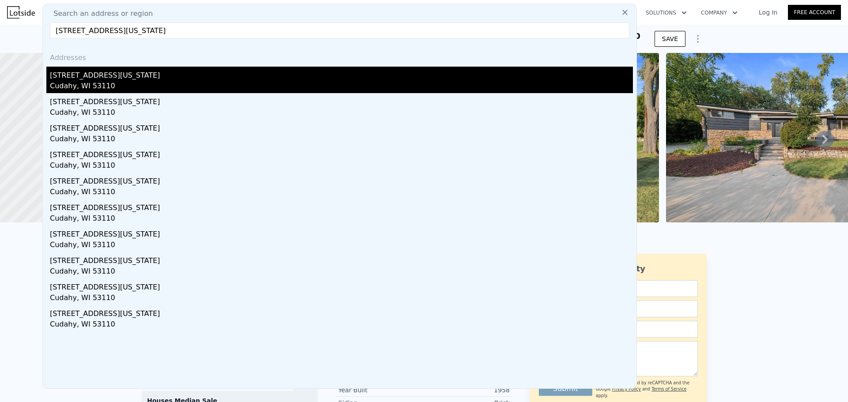
type input "[STREET_ADDRESS][US_STATE]"
click at [90, 81] on div "Cudahy, WI 53110" at bounding box center [341, 87] width 583 height 12
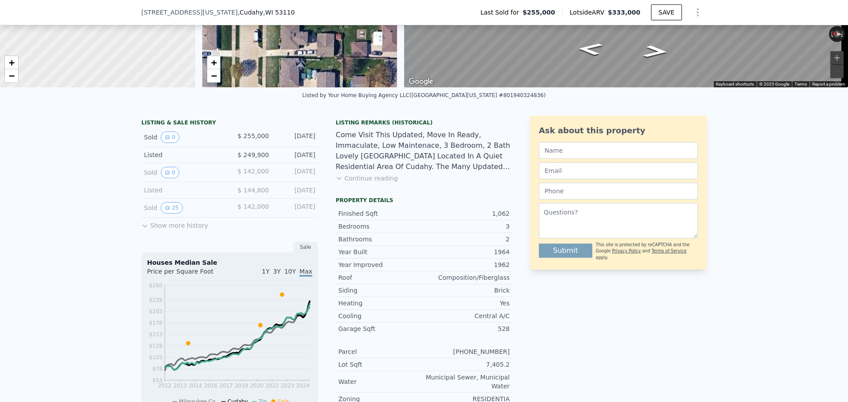
scroll to position [129, 0]
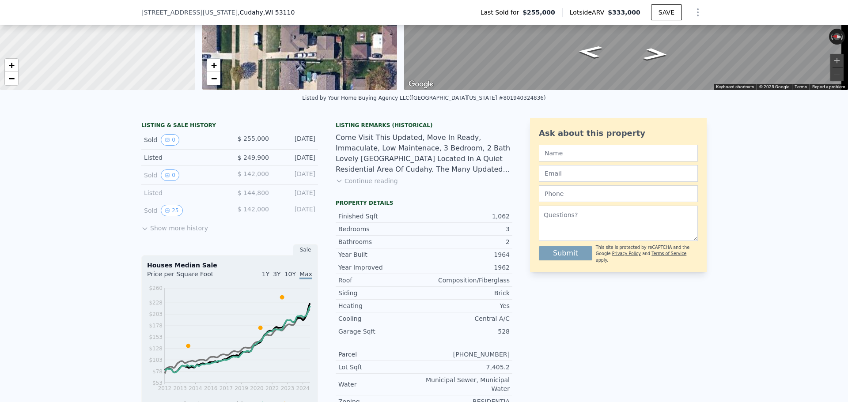
click at [142, 232] on icon at bounding box center [144, 228] width 7 height 7
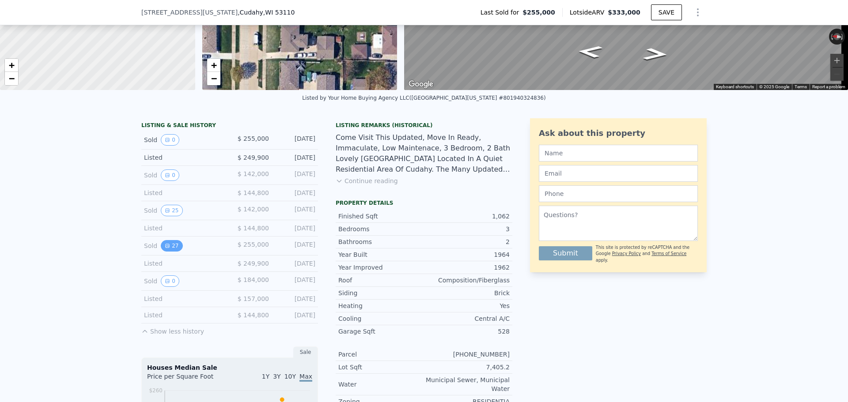
click at [166, 248] on icon "View historical data" at bounding box center [168, 246] width 4 height 4
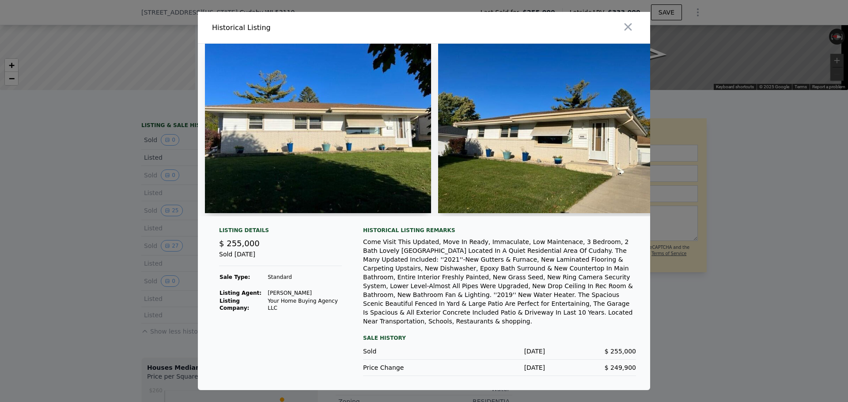
click at [307, 149] on img at bounding box center [318, 129] width 226 height 170
click at [362, 126] on img at bounding box center [318, 129] width 226 height 170
click at [641, 22] on div at bounding box center [539, 27] width 223 height 31
click at [629, 27] on icon "button" at bounding box center [628, 27] width 12 height 12
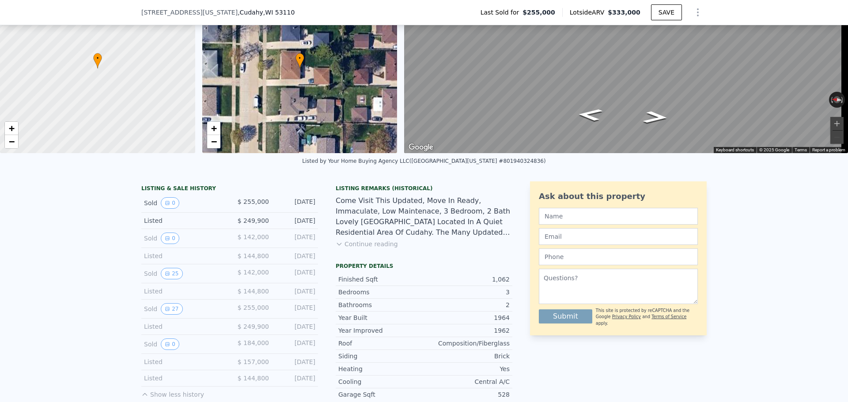
scroll to position [3, 0]
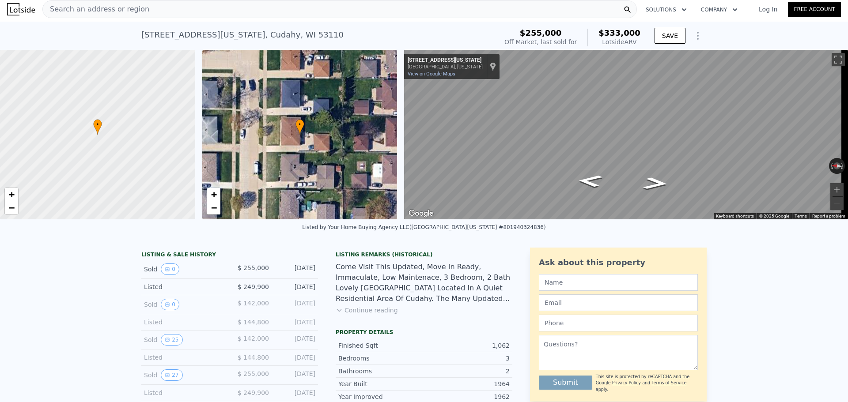
click at [327, 94] on div "• + −" at bounding box center [299, 135] width 195 height 170
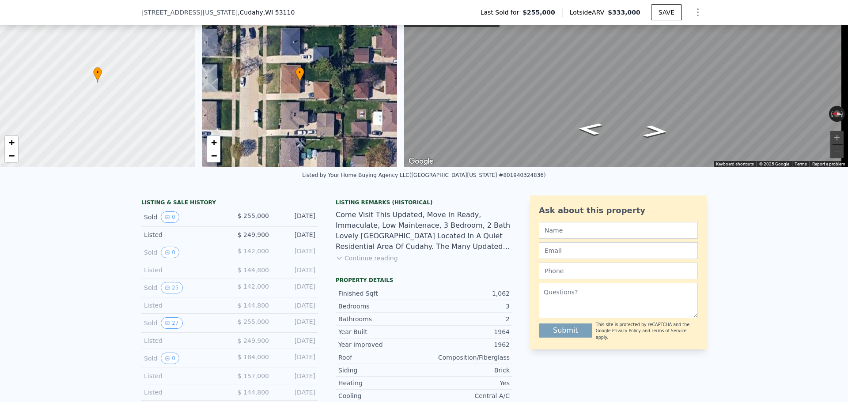
scroll to position [132, 0]
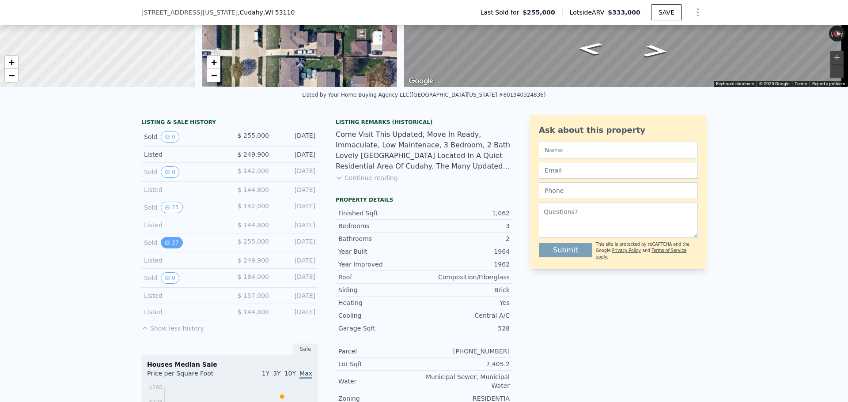
click at [171, 249] on button "27" at bounding box center [172, 242] width 22 height 11
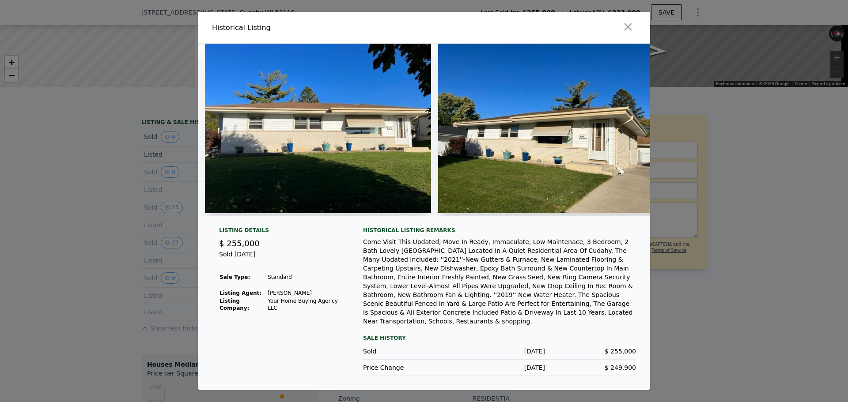
click at [283, 154] on img at bounding box center [318, 129] width 226 height 170
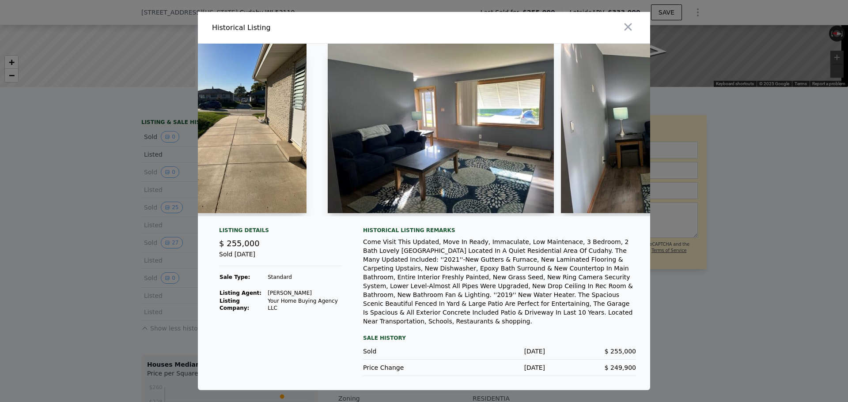
scroll to position [0, 743]
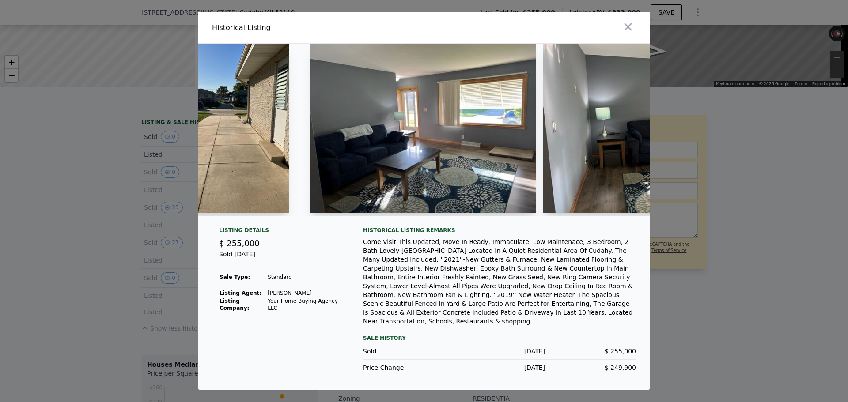
click at [441, 163] on img at bounding box center [423, 129] width 226 height 170
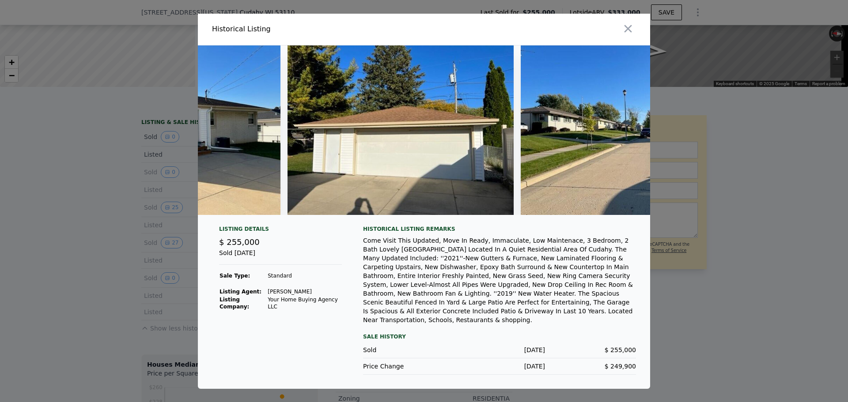
scroll to position [0, 5180]
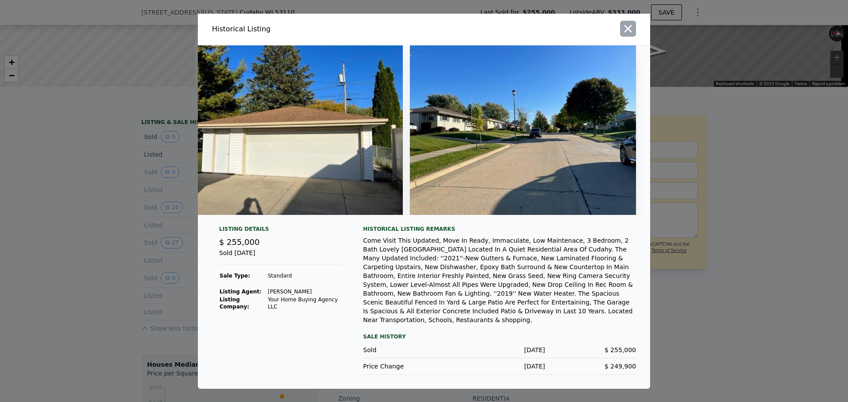
click at [627, 32] on icon "button" at bounding box center [629, 29] width 8 height 8
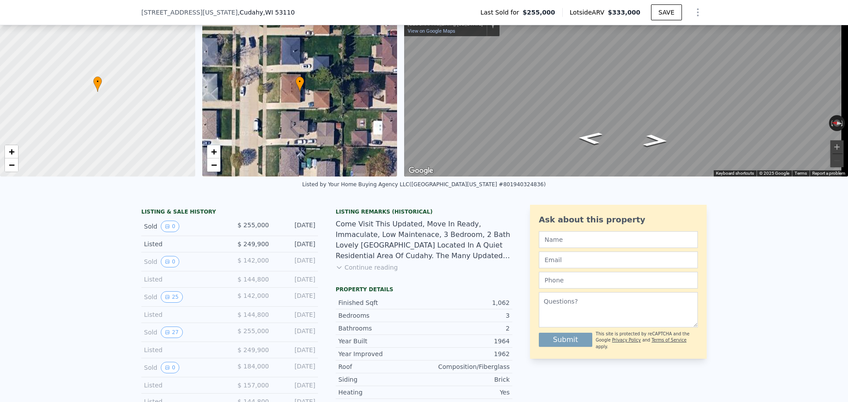
scroll to position [3, 0]
